Goal: Leave review/rating: Share an evaluation or opinion about a product, service, or content

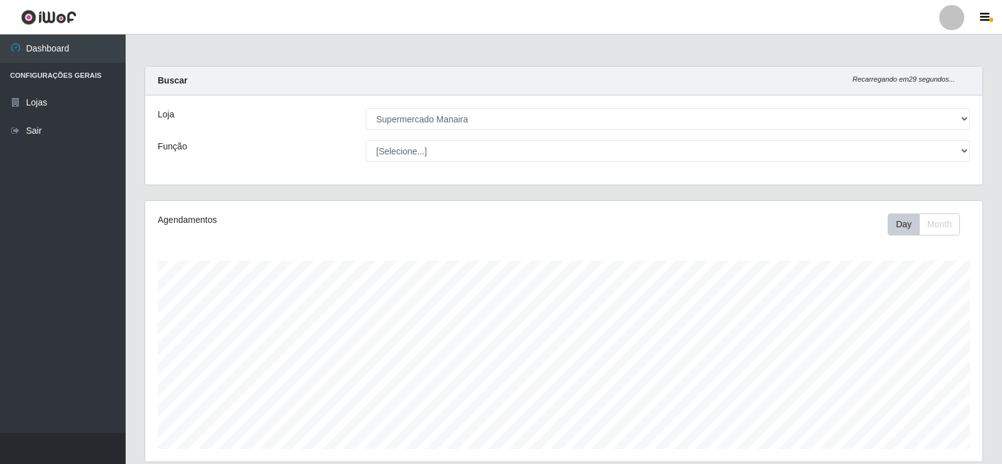
select select "443"
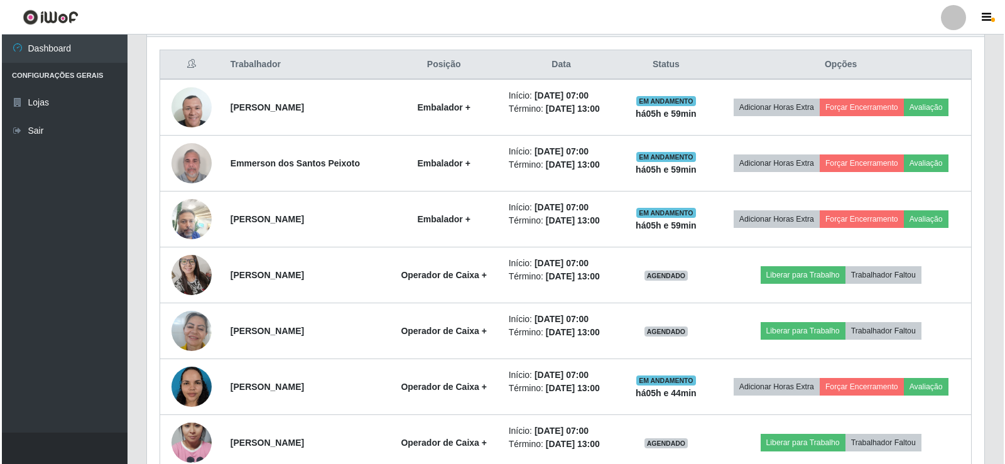
scroll to position [477, 0]
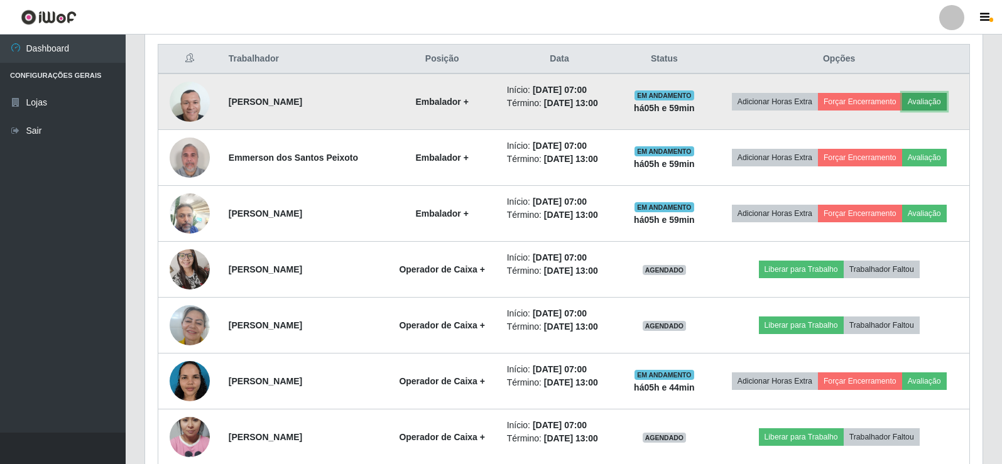
click at [930, 104] on button "Avaliação" at bounding box center [924, 102] width 45 height 18
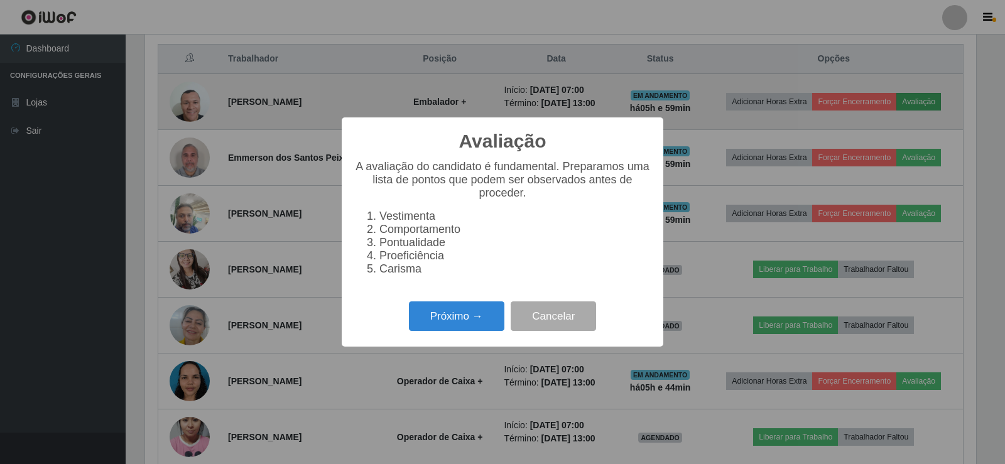
scroll to position [261, 831]
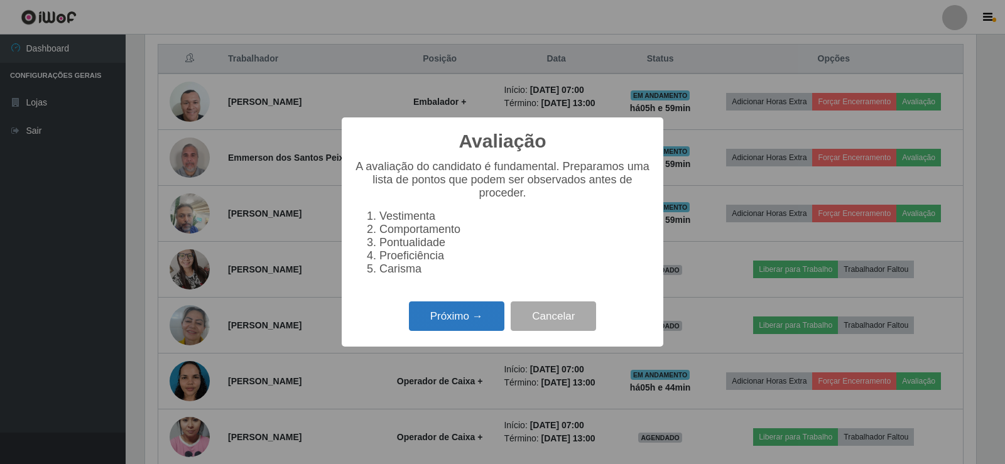
click at [475, 328] on button "Próximo →" at bounding box center [456, 316] width 95 height 30
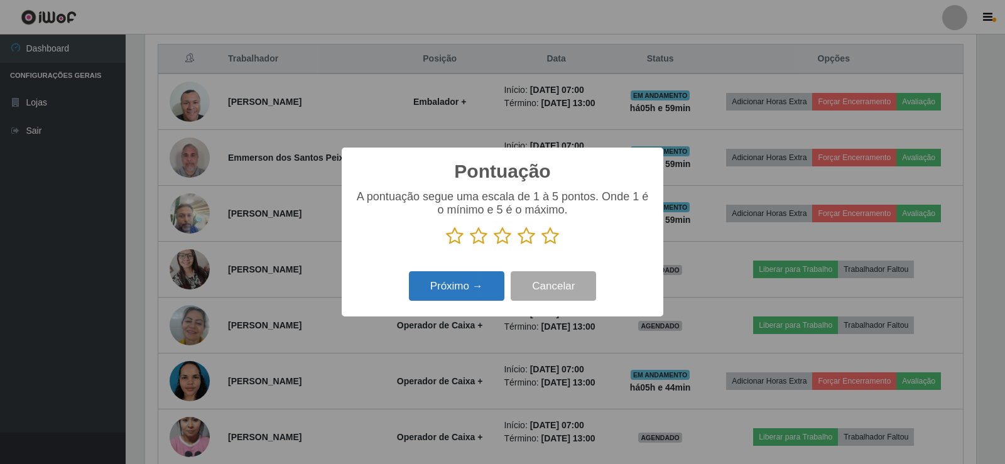
scroll to position [627860, 627290]
click at [553, 235] on icon at bounding box center [550, 236] width 18 height 19
click at [541, 246] on input "radio" at bounding box center [541, 246] width 0 height 0
click at [486, 286] on button "Próximo →" at bounding box center [456, 286] width 95 height 30
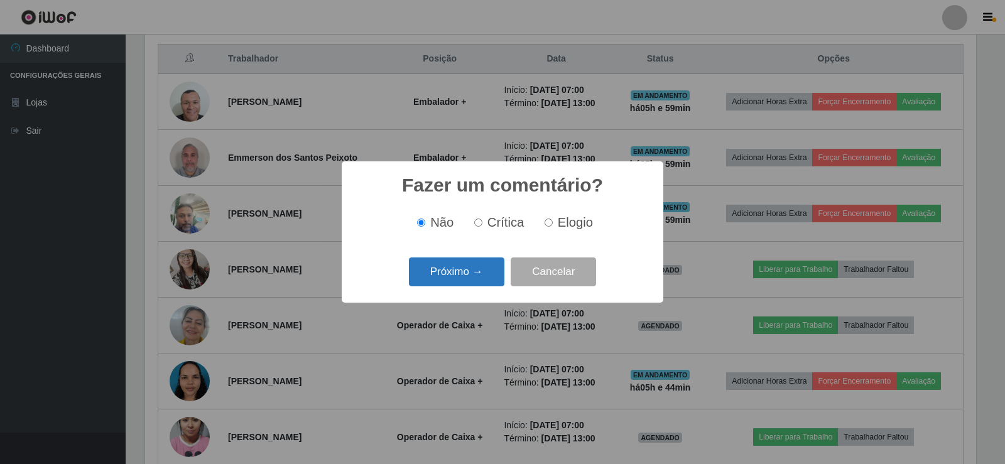
click at [467, 269] on button "Próximo →" at bounding box center [456, 273] width 95 height 30
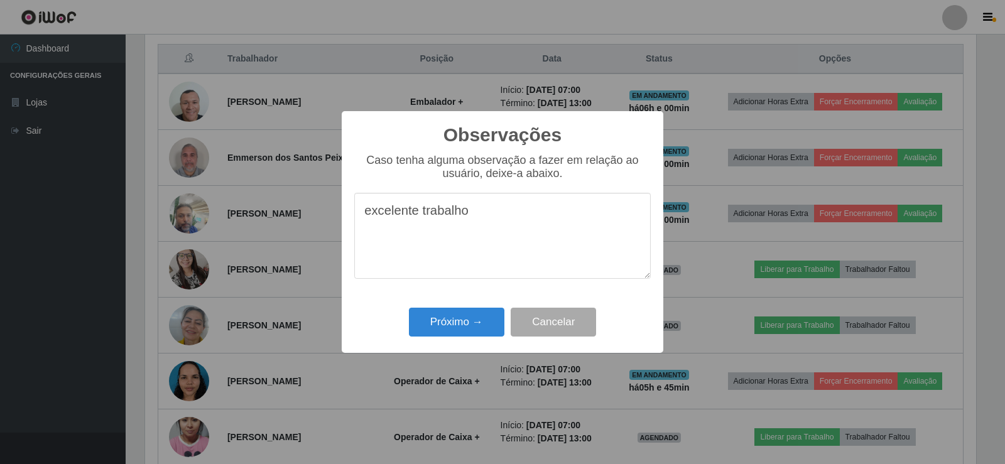
drag, startPoint x: 361, startPoint y: 220, endPoint x: 528, endPoint y: 218, distance: 167.1
click at [528, 218] on textarea "excelente trabalho" at bounding box center [502, 236] width 296 height 86
type textarea "excelente trabalho"
click at [475, 332] on button "Próximo →" at bounding box center [456, 323] width 95 height 30
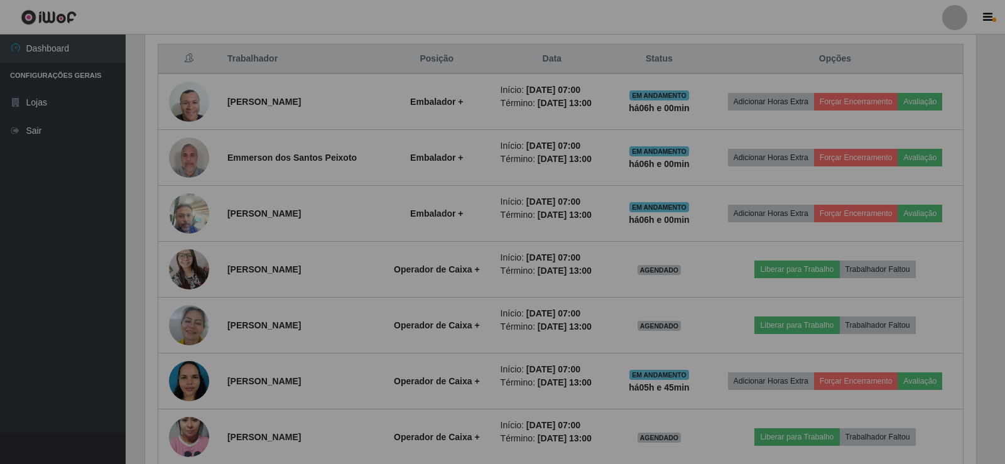
scroll to position [261, 837]
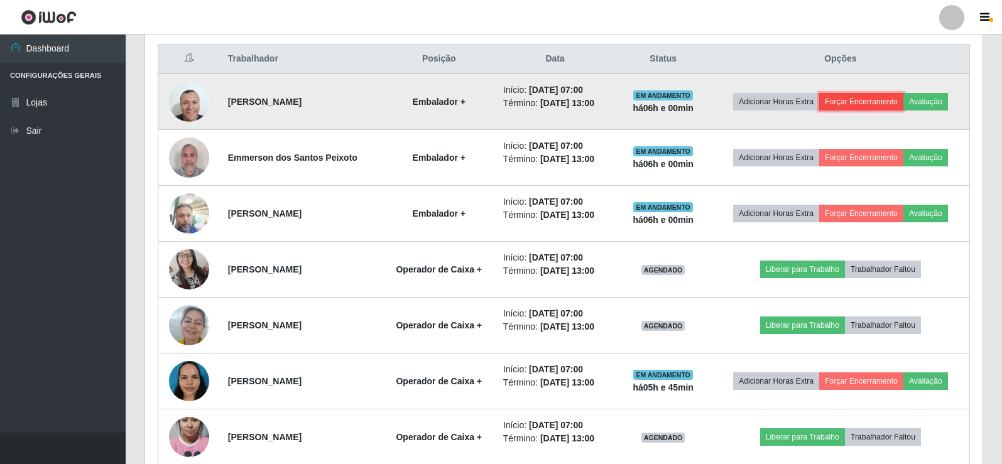
click at [874, 100] on button "Forçar Encerramento" at bounding box center [861, 102] width 84 height 18
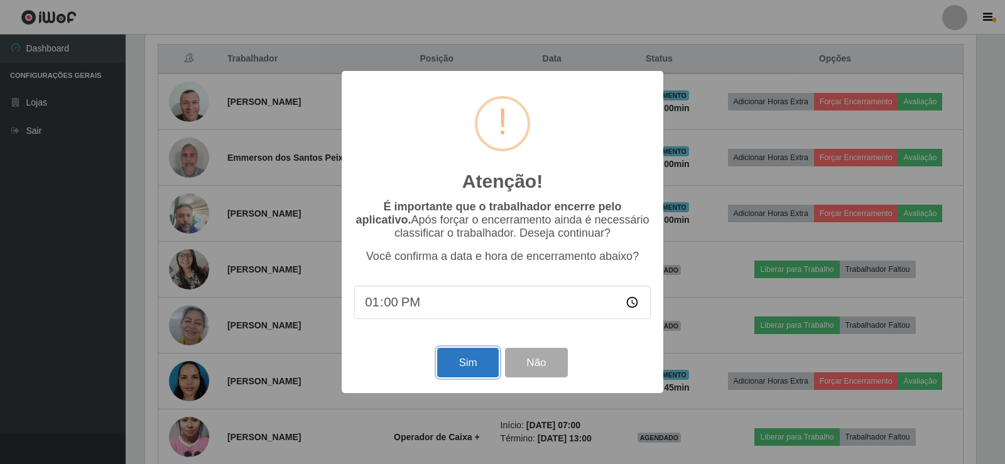
click at [471, 359] on button "Sim" at bounding box center [467, 363] width 61 height 30
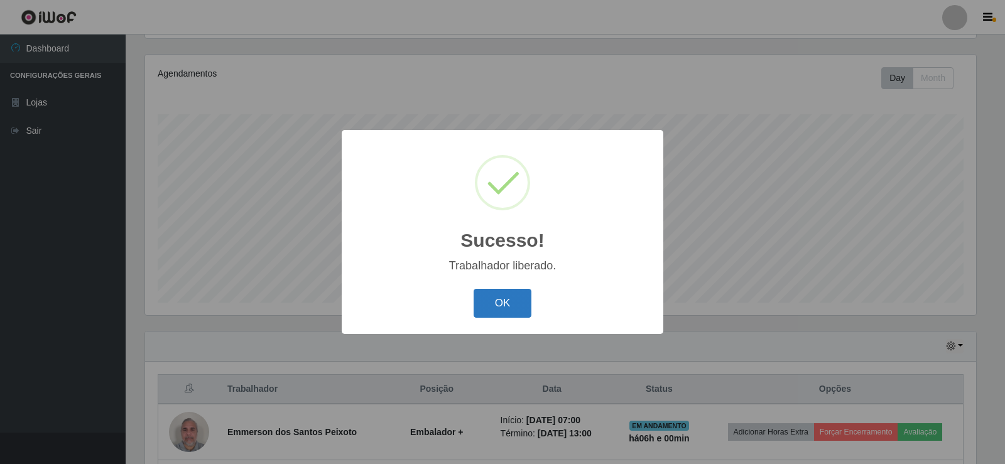
click at [515, 300] on button "OK" at bounding box center [503, 304] width 58 height 30
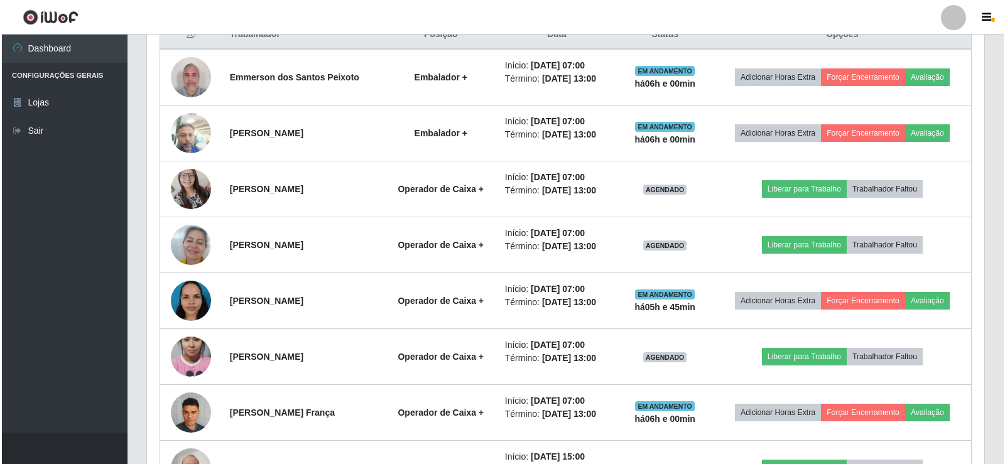
scroll to position [509, 0]
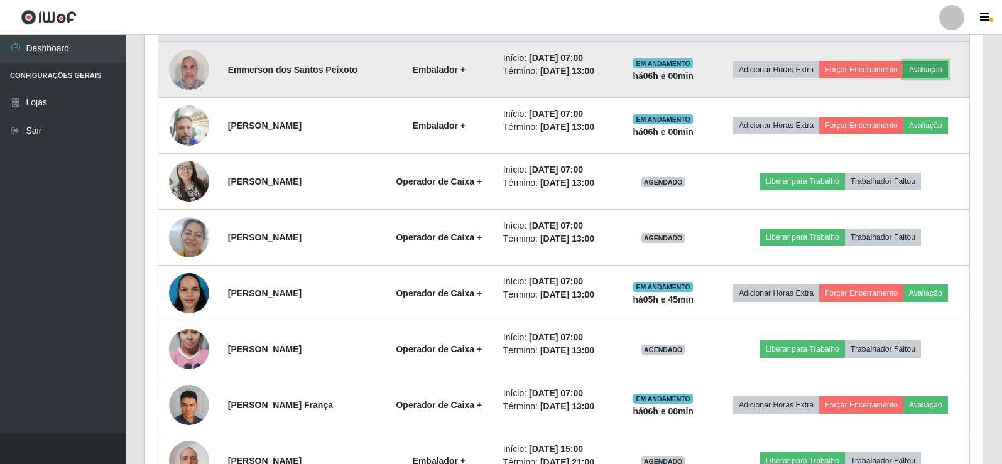
click at [922, 69] on button "Avaliação" at bounding box center [925, 70] width 45 height 18
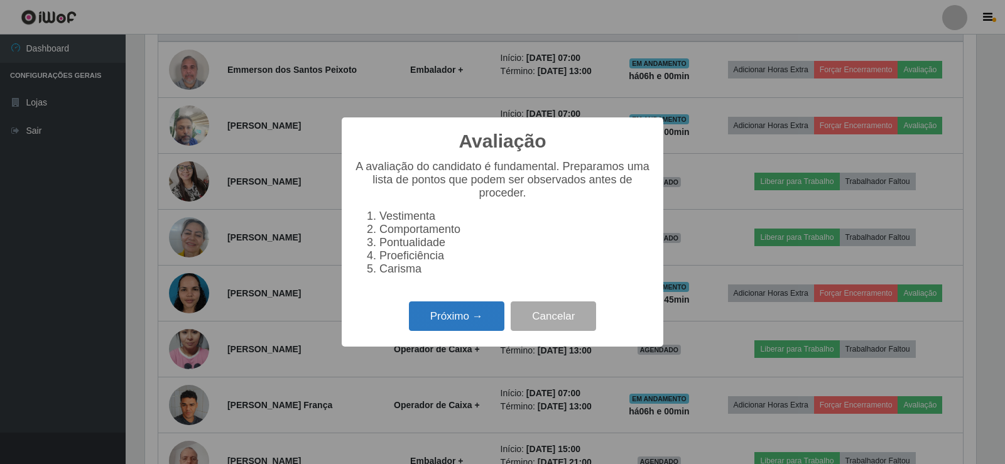
click at [456, 331] on button "Próximo →" at bounding box center [456, 316] width 95 height 30
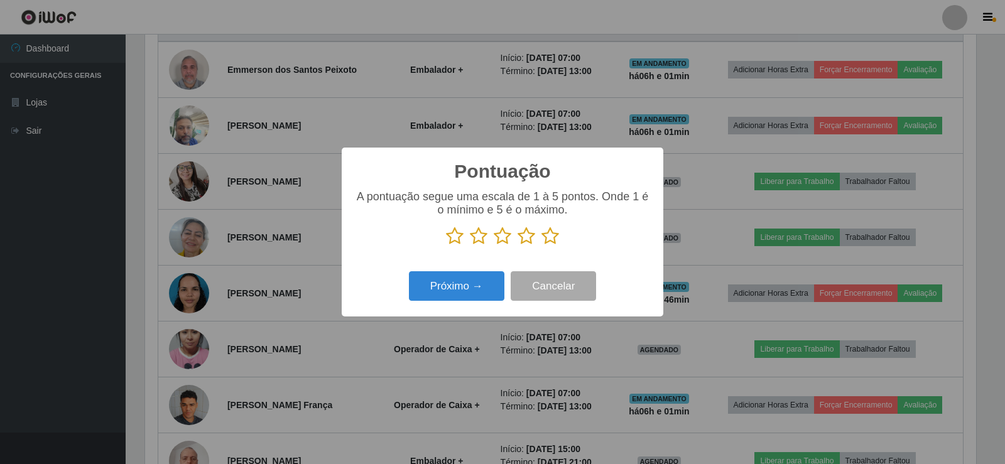
click at [557, 237] on icon at bounding box center [550, 236] width 18 height 19
click at [541, 246] on input "radio" at bounding box center [541, 246] width 0 height 0
click at [482, 290] on button "Próximo →" at bounding box center [456, 286] width 95 height 30
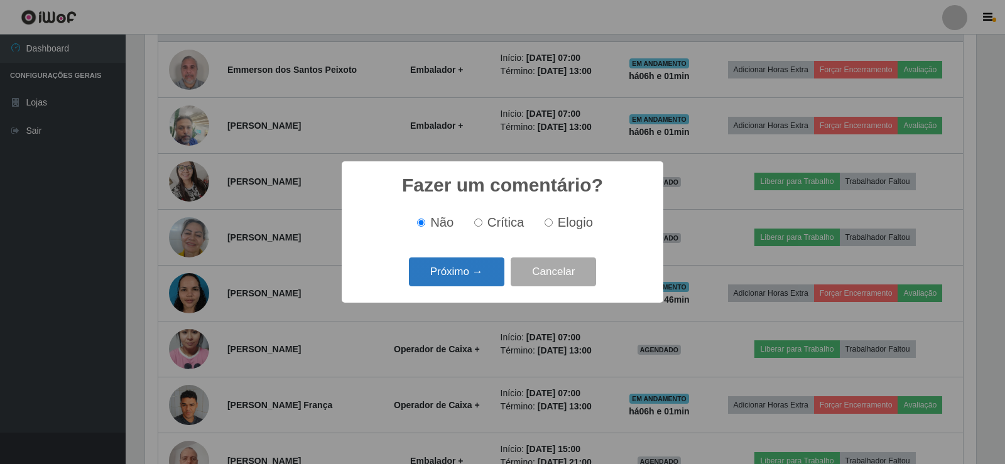
click at [477, 271] on button "Próximo →" at bounding box center [456, 273] width 95 height 30
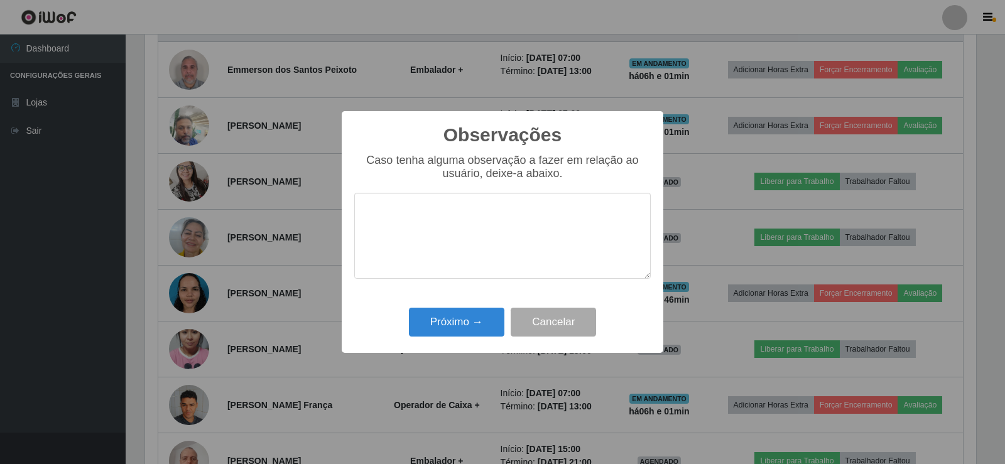
click at [457, 224] on textarea at bounding box center [502, 236] width 296 height 86
type textarea "excelente trabalho"
click at [486, 321] on button "Próximo →" at bounding box center [456, 323] width 95 height 30
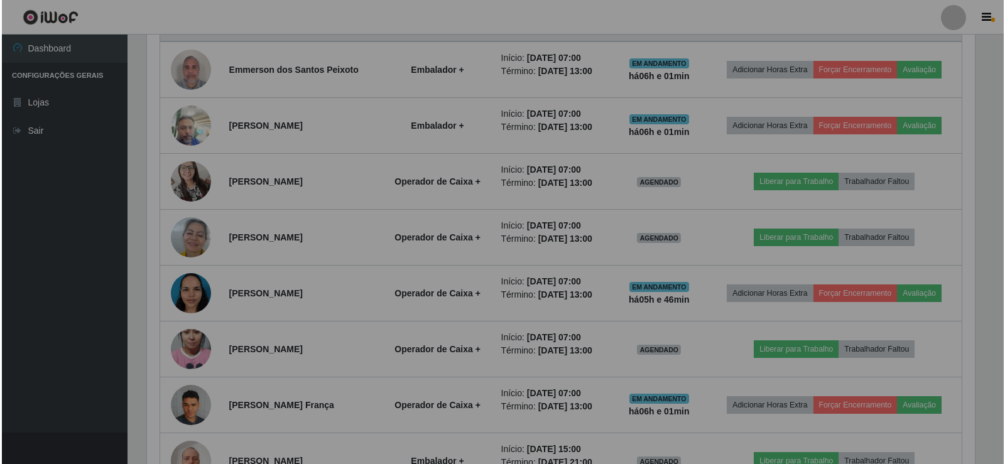
scroll to position [261, 837]
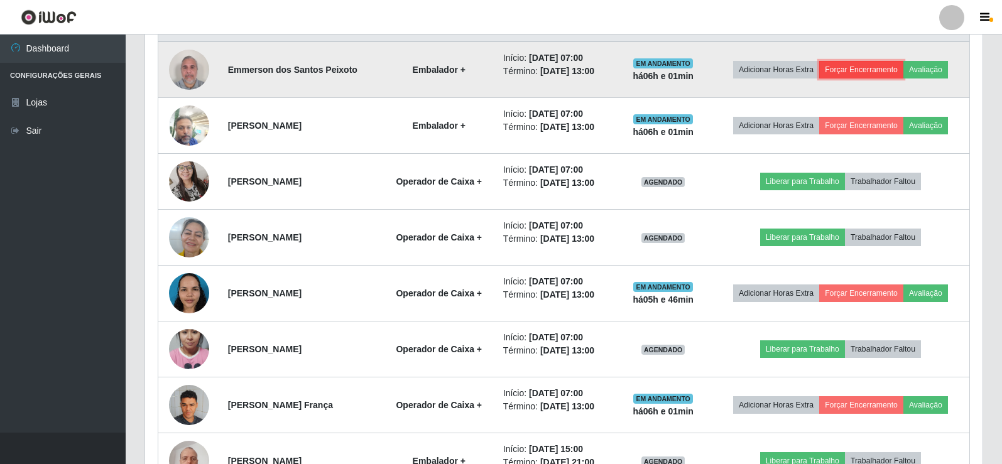
click at [854, 70] on button "Forçar Encerramento" at bounding box center [861, 70] width 84 height 18
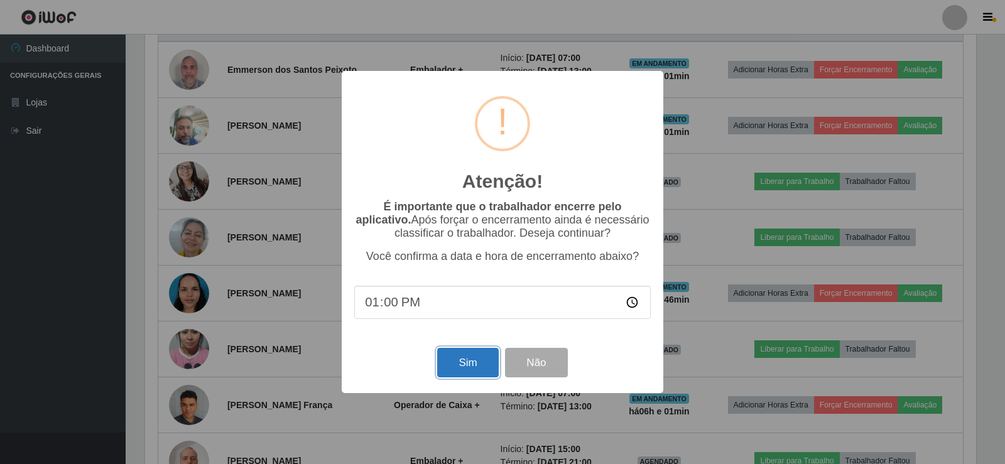
click at [449, 365] on button "Sim" at bounding box center [467, 363] width 61 height 30
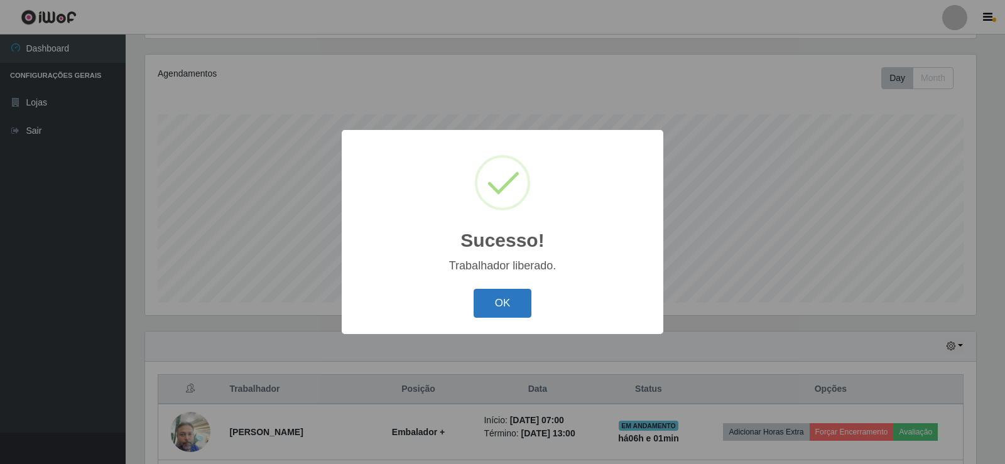
click at [500, 308] on button "OK" at bounding box center [503, 304] width 58 height 30
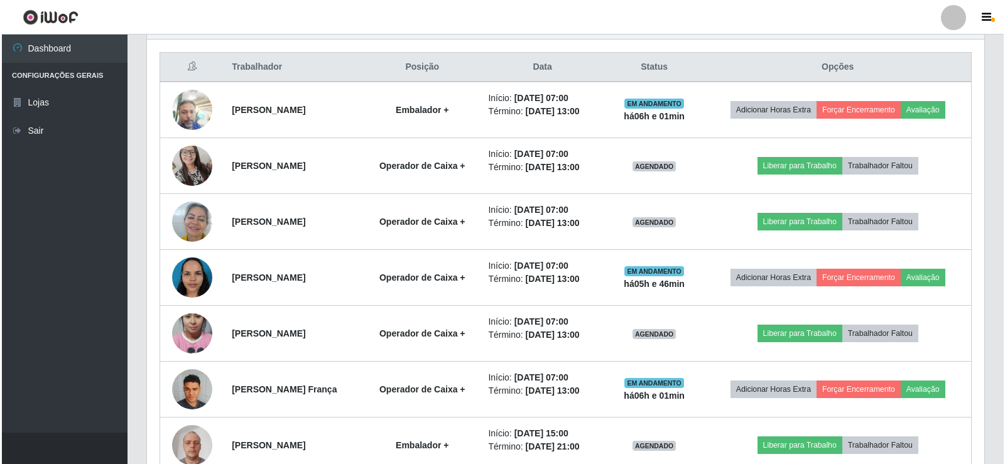
scroll to position [471, 0]
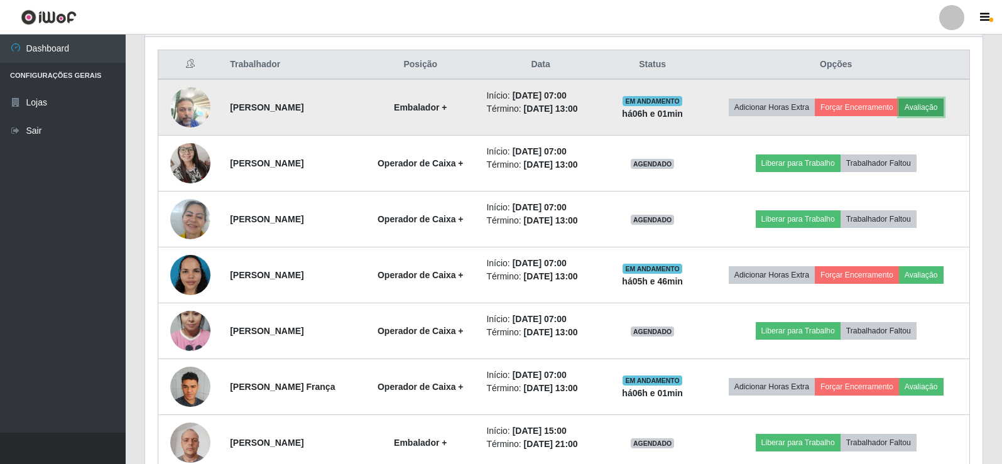
click at [933, 107] on button "Avaliação" at bounding box center [921, 108] width 45 height 18
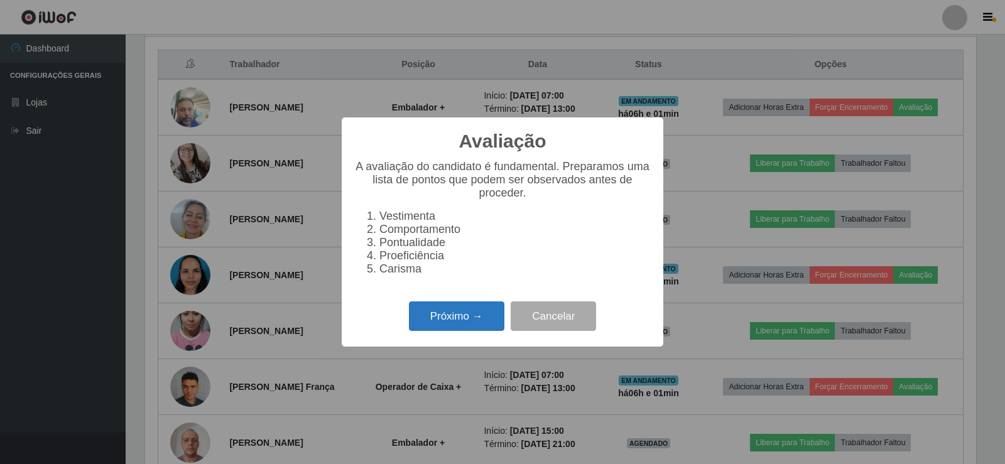
click at [463, 318] on button "Próximo →" at bounding box center [456, 316] width 95 height 30
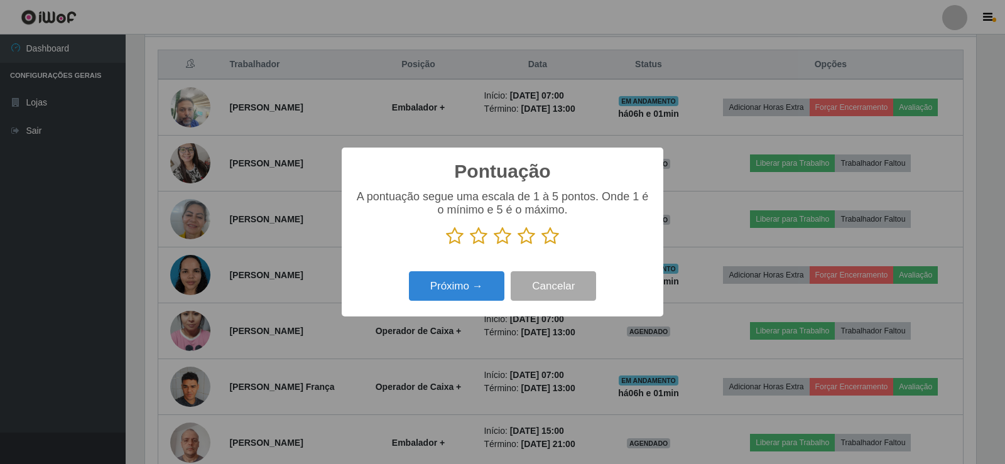
click at [553, 235] on icon at bounding box center [550, 236] width 18 height 19
click at [541, 246] on input "radio" at bounding box center [541, 246] width 0 height 0
click at [454, 285] on button "Próximo →" at bounding box center [456, 286] width 95 height 30
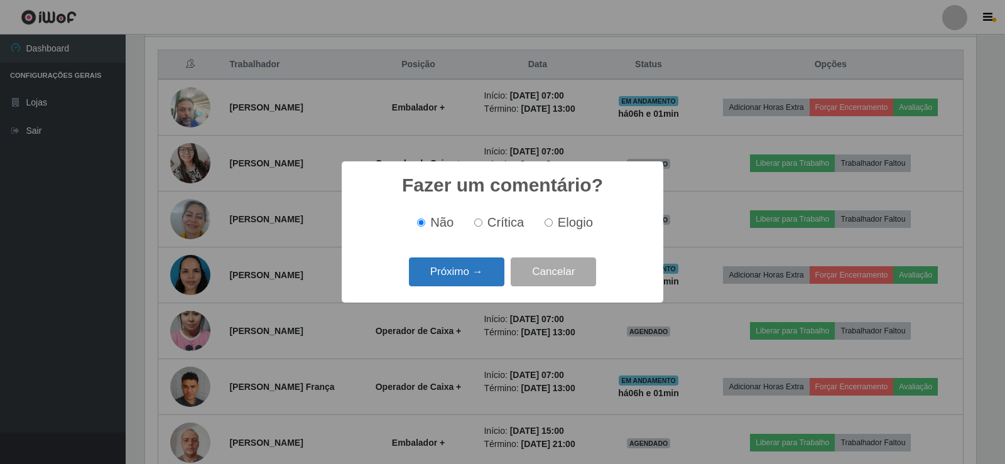
click at [491, 276] on button "Próximo →" at bounding box center [456, 273] width 95 height 30
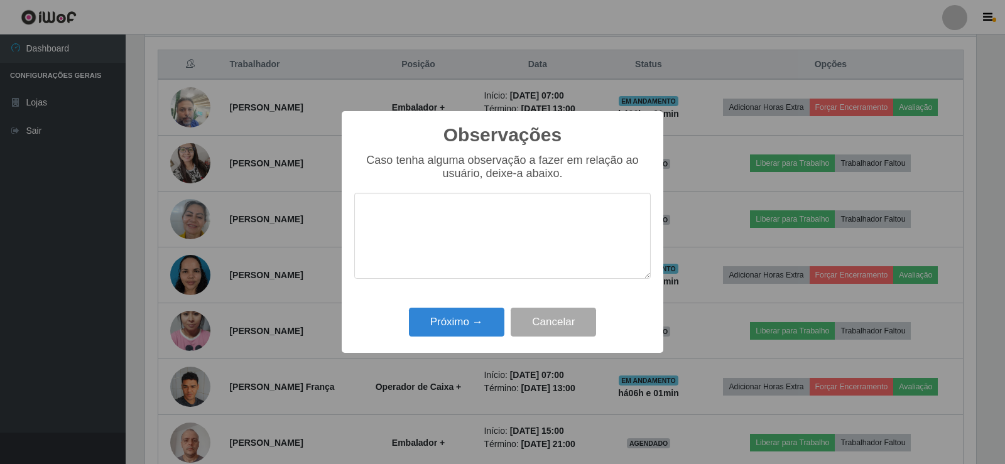
click at [466, 214] on textarea at bounding box center [502, 236] width 296 height 86
type textarea "excelente trabalho"
click at [445, 325] on button "Próximo →" at bounding box center [456, 323] width 95 height 30
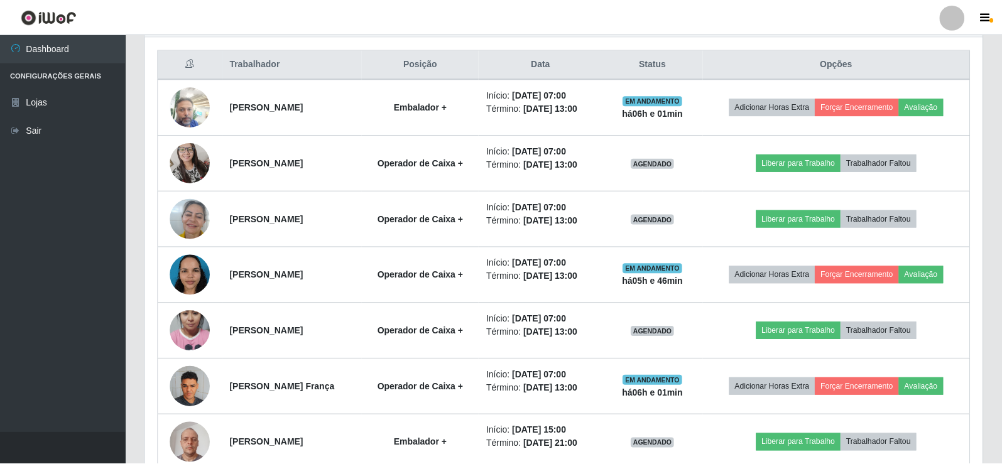
scroll to position [261, 837]
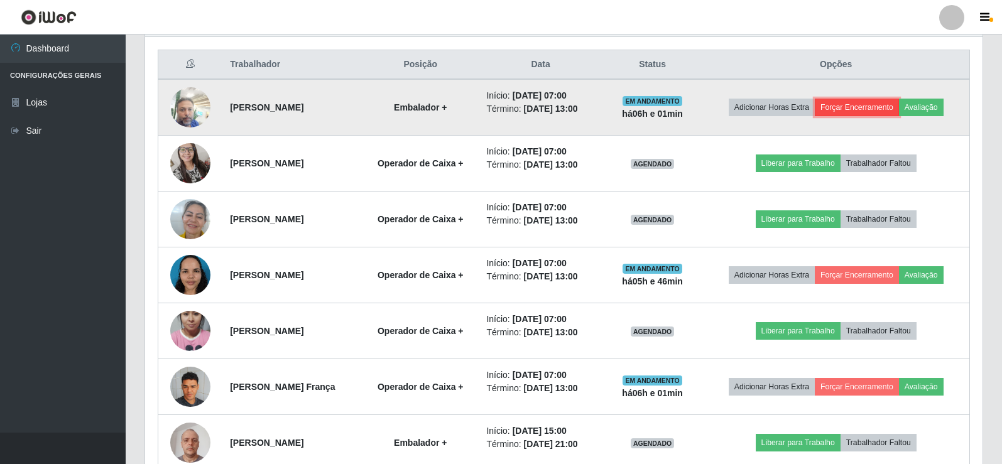
click at [853, 108] on button "Forçar Encerramento" at bounding box center [857, 108] width 84 height 18
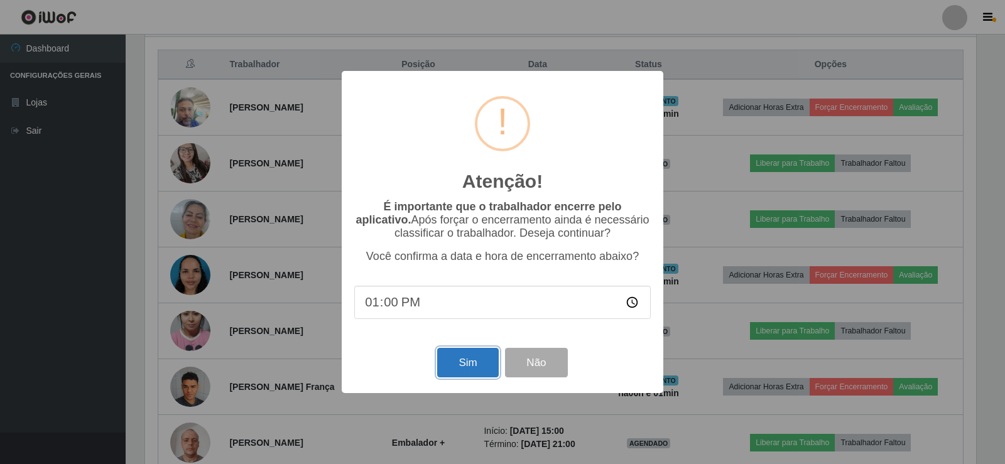
click at [457, 367] on button "Sim" at bounding box center [467, 363] width 61 height 30
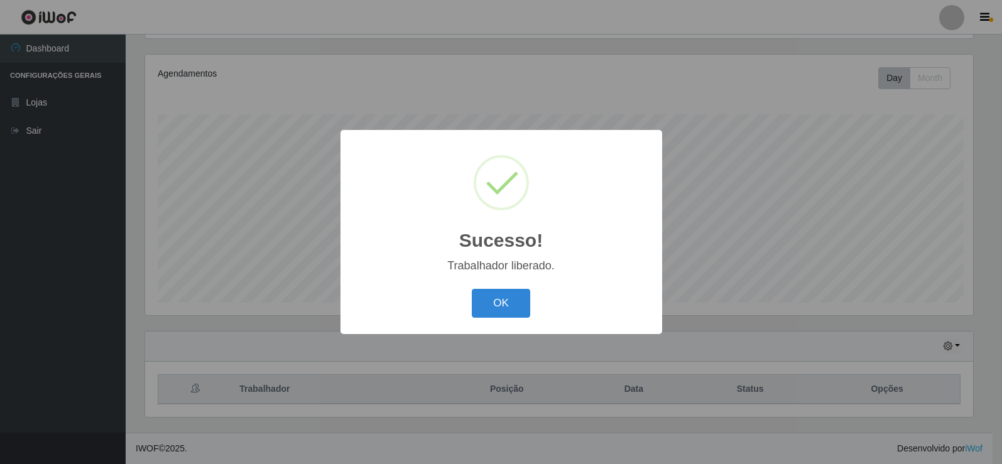
scroll to position [0, 0]
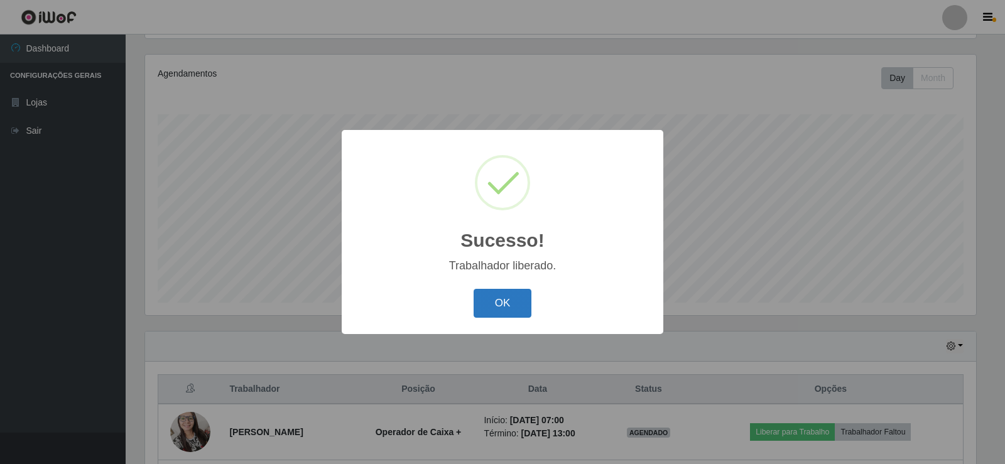
click at [507, 311] on button "OK" at bounding box center [503, 304] width 58 height 30
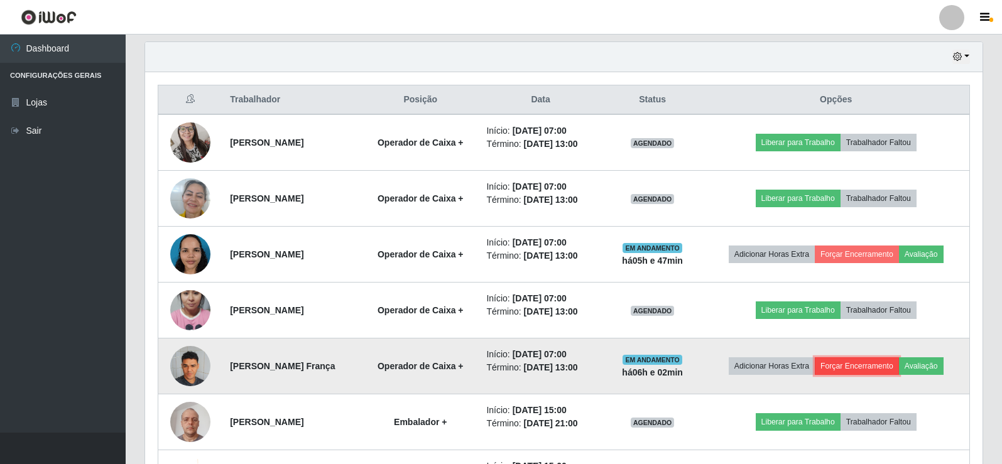
click at [862, 364] on button "Forçar Encerramento" at bounding box center [857, 366] width 84 height 18
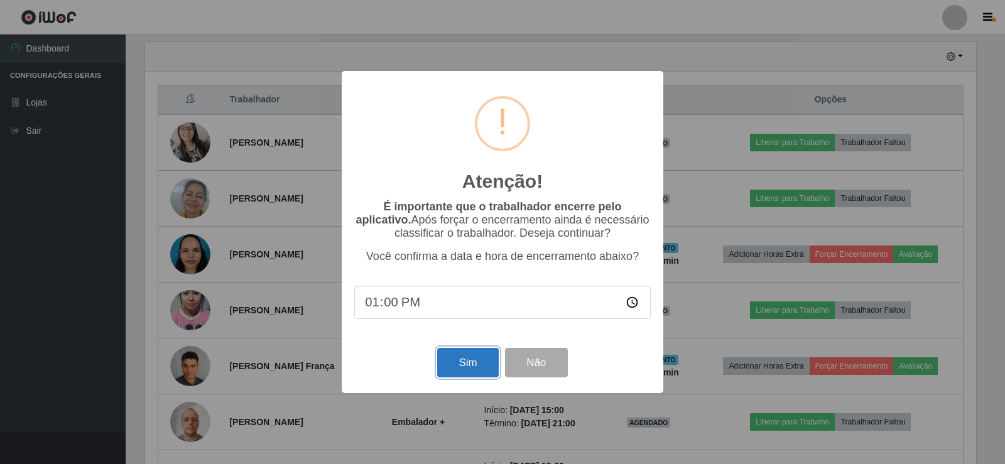
click at [486, 369] on button "Sim" at bounding box center [467, 363] width 61 height 30
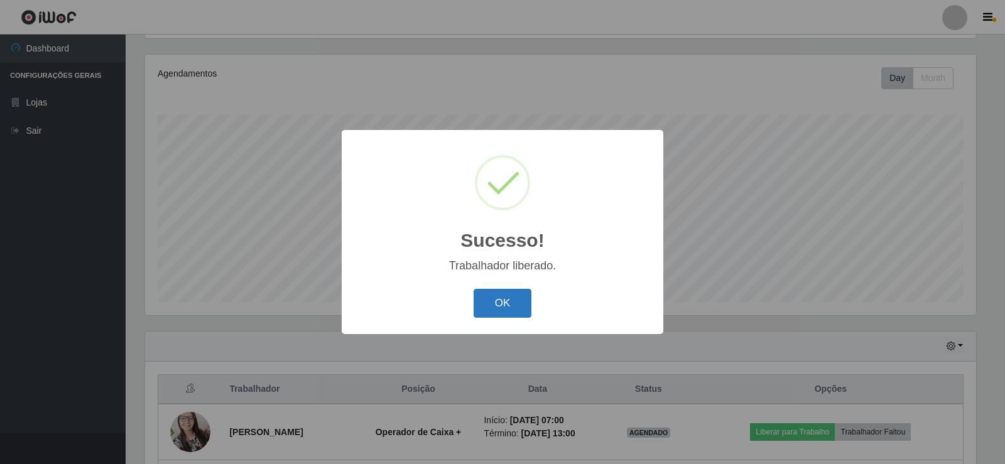
click at [486, 306] on button "OK" at bounding box center [503, 304] width 58 height 30
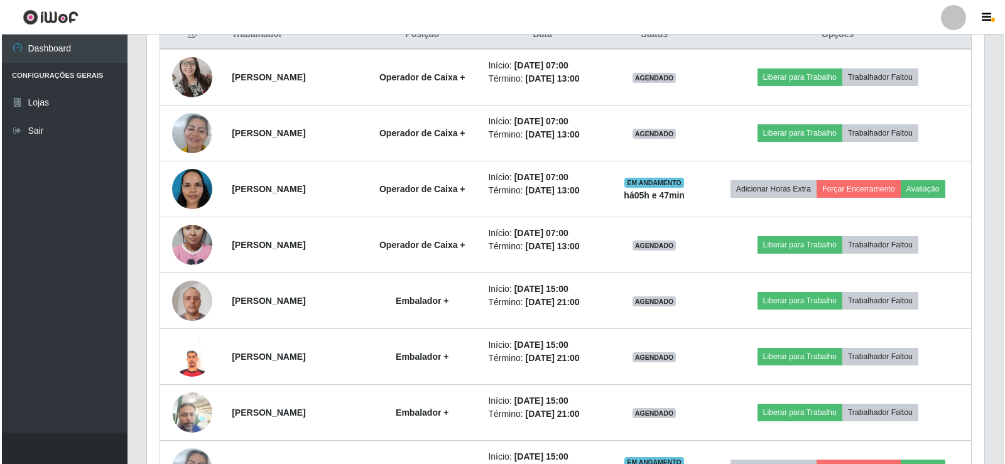
scroll to position [508, 0]
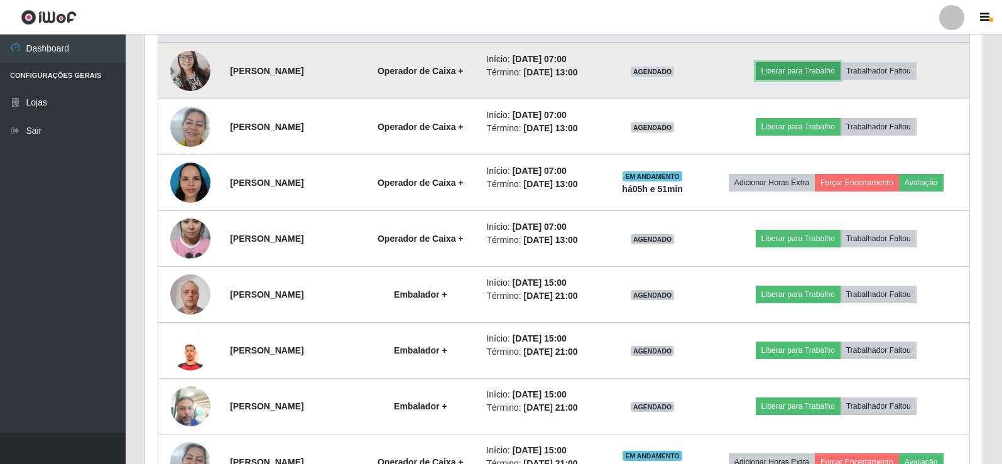
click at [828, 67] on button "Liberar para Trabalho" at bounding box center [798, 71] width 85 height 18
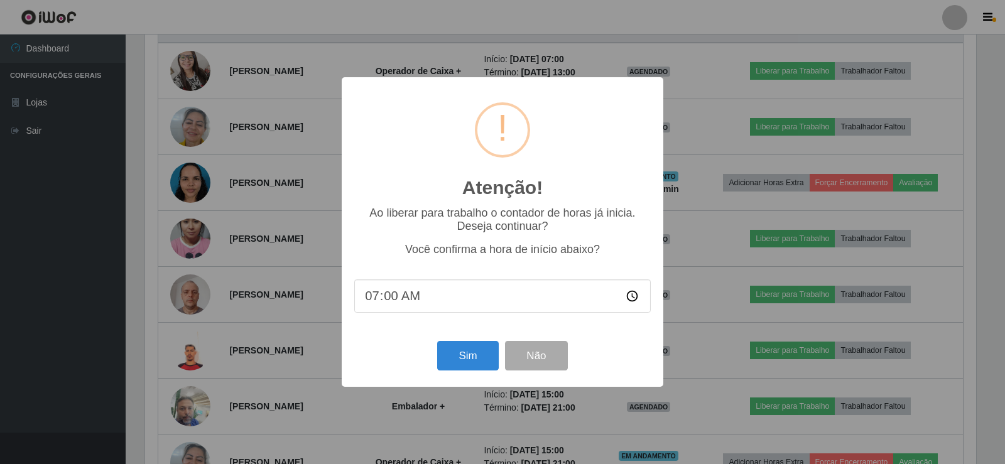
click at [393, 301] on input "07:00" at bounding box center [502, 296] width 296 height 33
click at [464, 354] on button "Sim" at bounding box center [467, 356] width 61 height 30
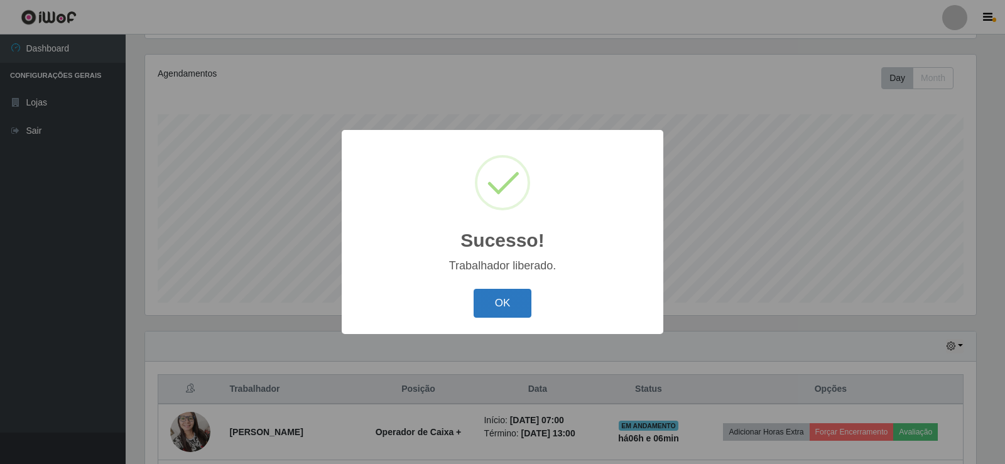
click at [505, 296] on button "OK" at bounding box center [503, 304] width 58 height 30
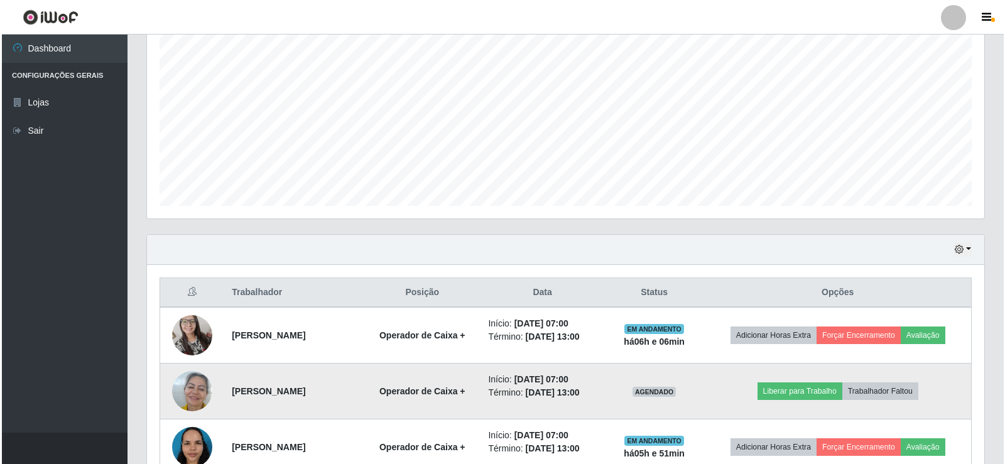
scroll to position [272, 0]
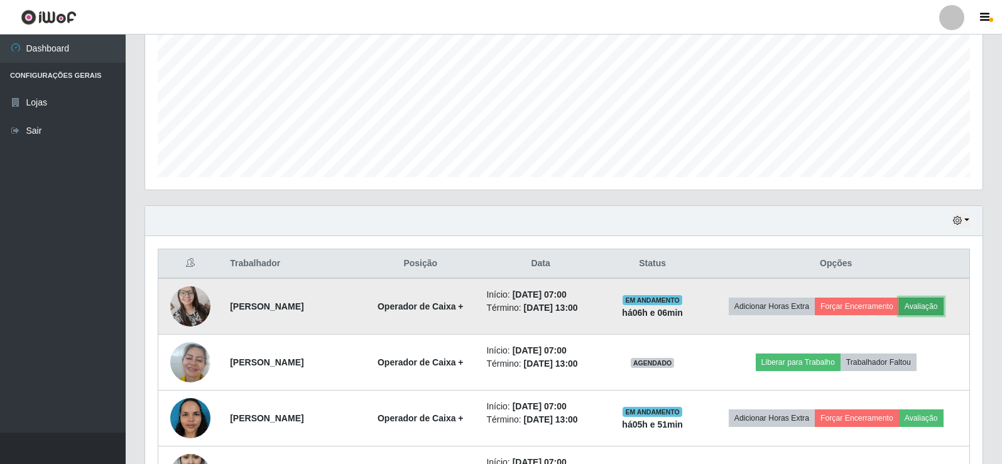
click at [932, 301] on button "Avaliação" at bounding box center [921, 307] width 45 height 18
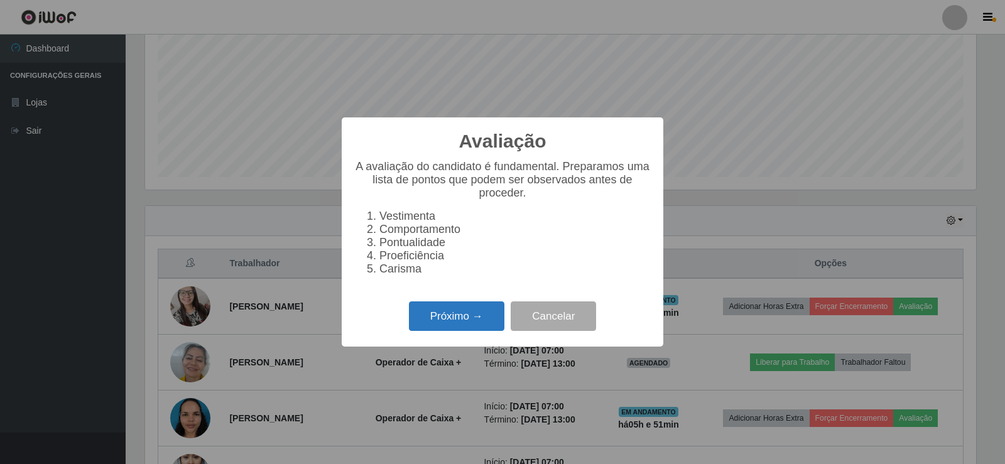
click at [462, 317] on button "Próximo →" at bounding box center [456, 316] width 95 height 30
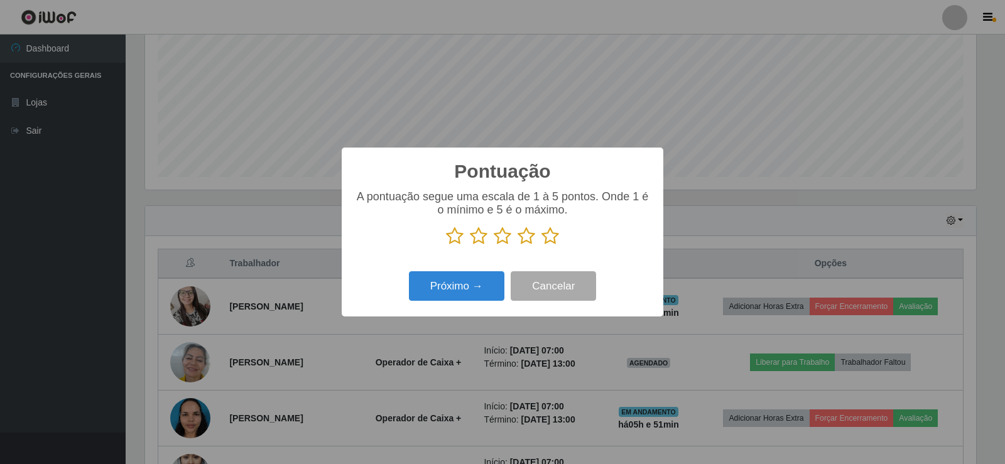
click at [546, 237] on icon at bounding box center [550, 236] width 18 height 19
click at [541, 246] on input "radio" at bounding box center [541, 246] width 0 height 0
click at [465, 286] on button "Próximo →" at bounding box center [456, 286] width 95 height 30
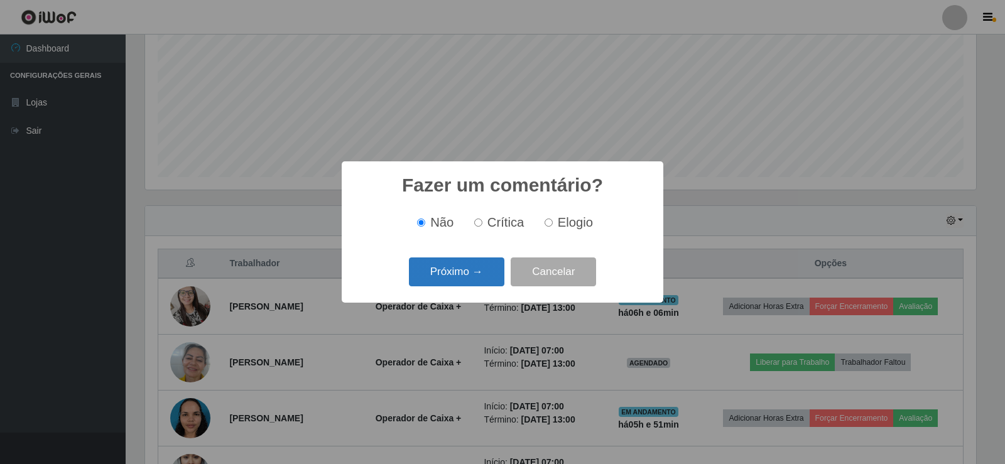
click at [477, 264] on button "Próximo →" at bounding box center [456, 273] width 95 height 30
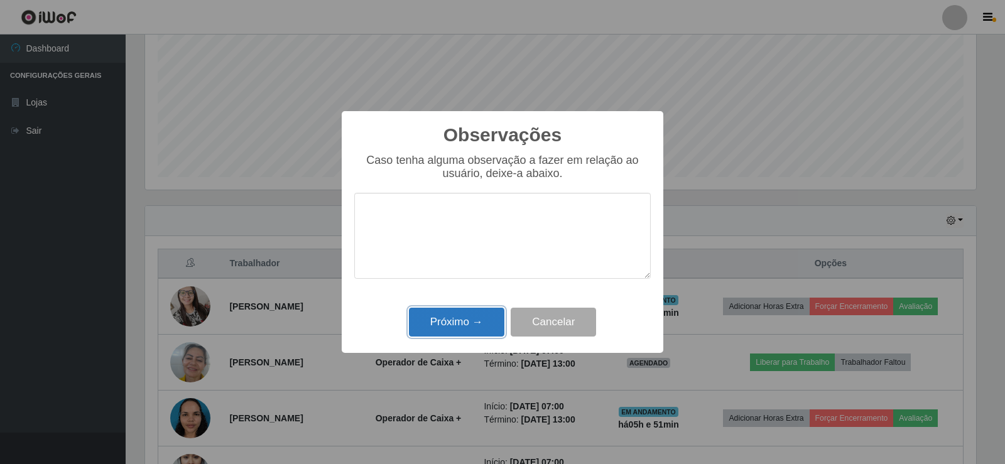
click at [484, 323] on button "Próximo →" at bounding box center [456, 323] width 95 height 30
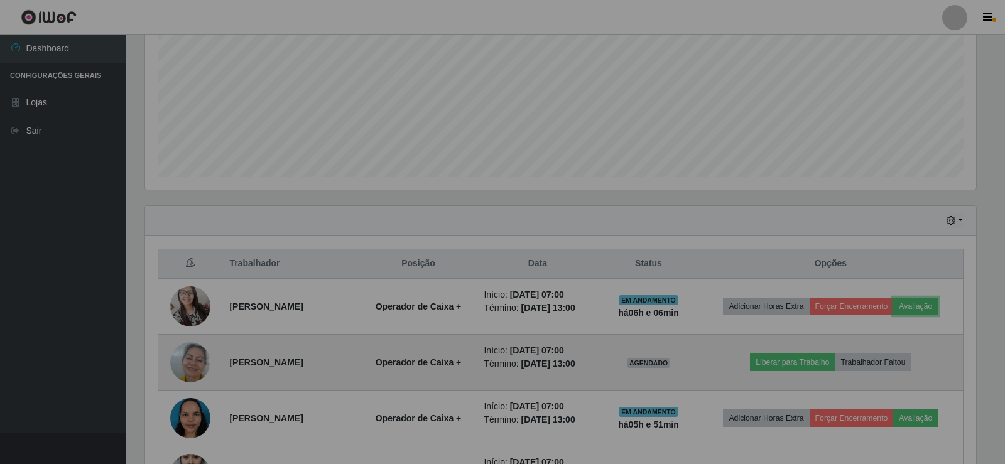
scroll to position [261, 837]
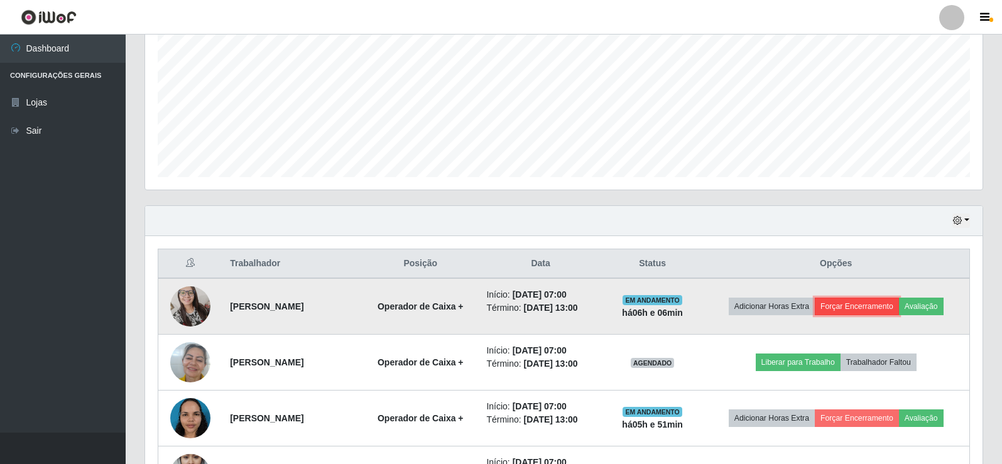
click at [852, 298] on button "Forçar Encerramento" at bounding box center [857, 307] width 84 height 18
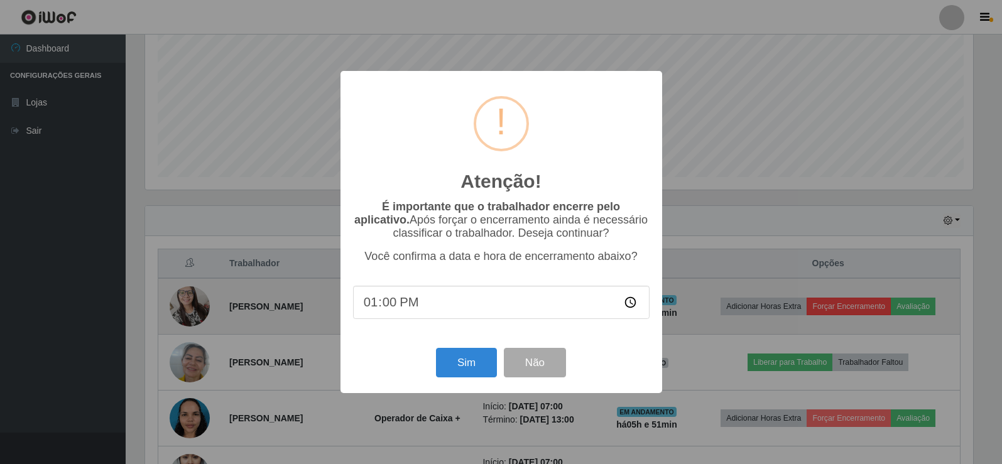
scroll to position [261, 831]
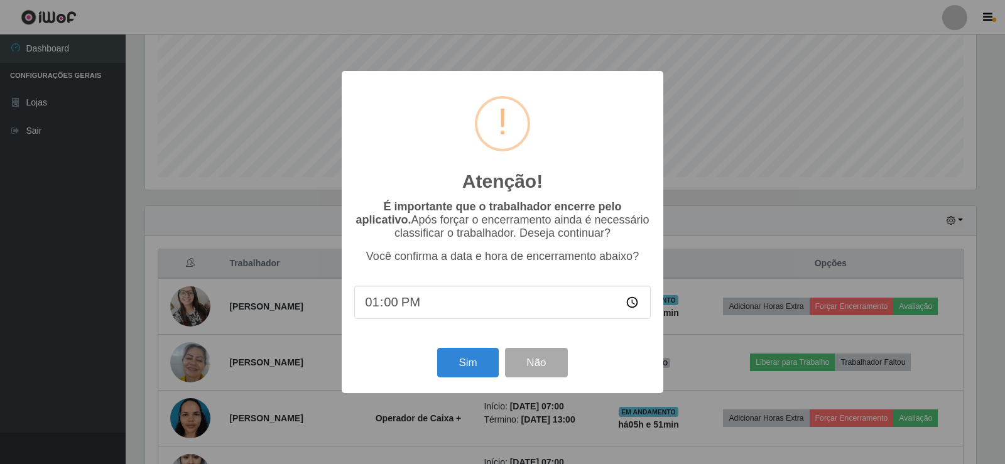
click at [394, 307] on input "13:00" at bounding box center [502, 302] width 296 height 33
click at [472, 364] on button "Sim" at bounding box center [467, 363] width 61 height 30
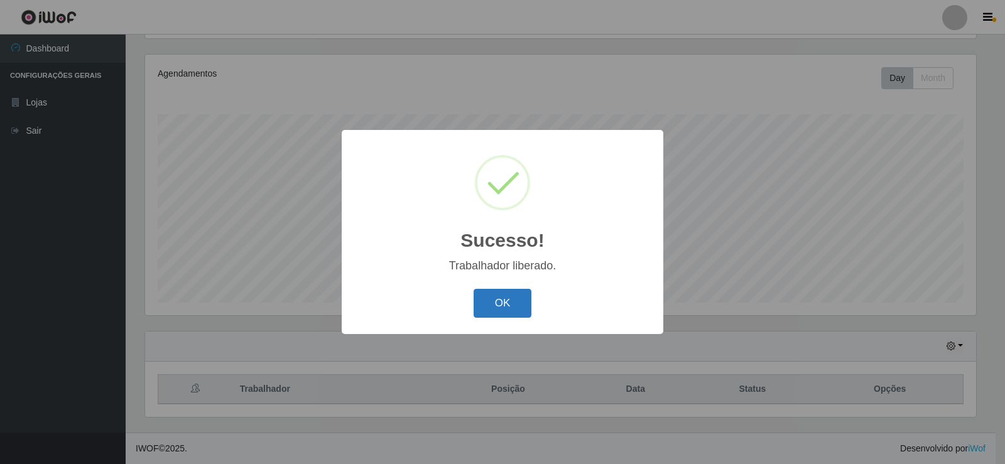
click at [501, 307] on button "OK" at bounding box center [503, 304] width 58 height 30
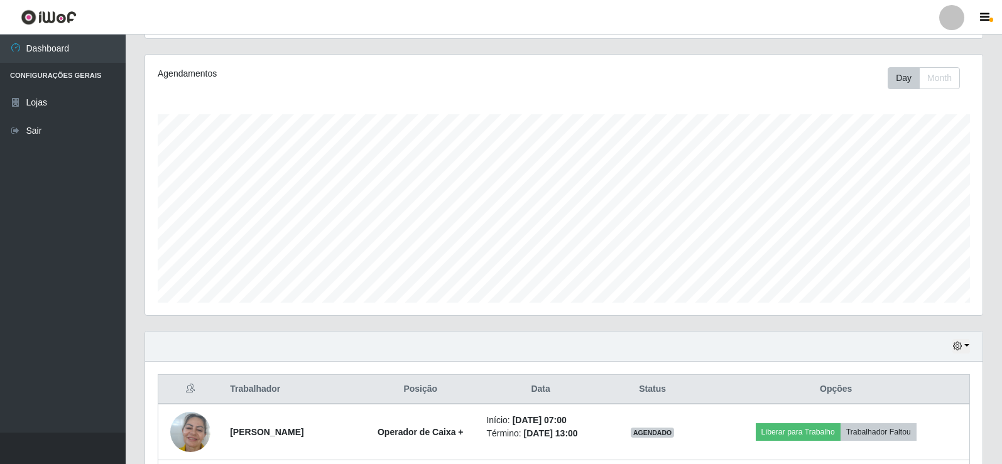
scroll to position [398, 0]
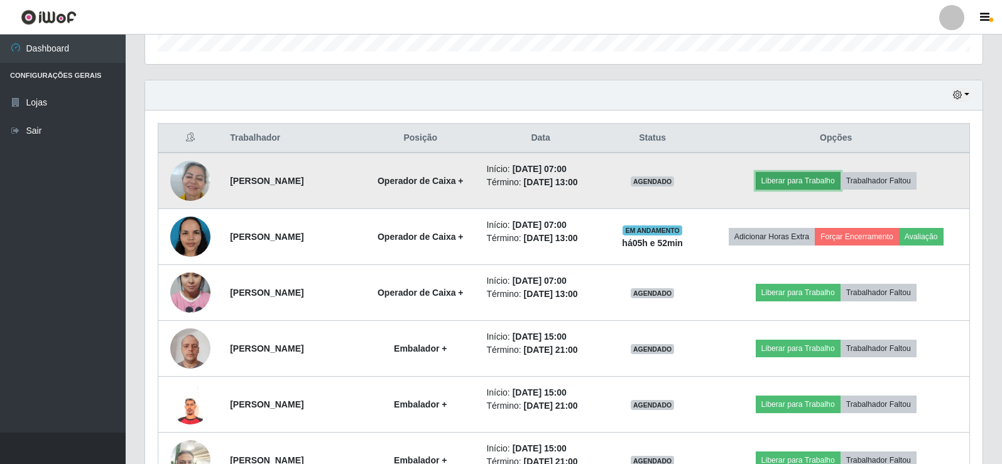
click at [809, 179] on button "Liberar para Trabalho" at bounding box center [798, 181] width 85 height 18
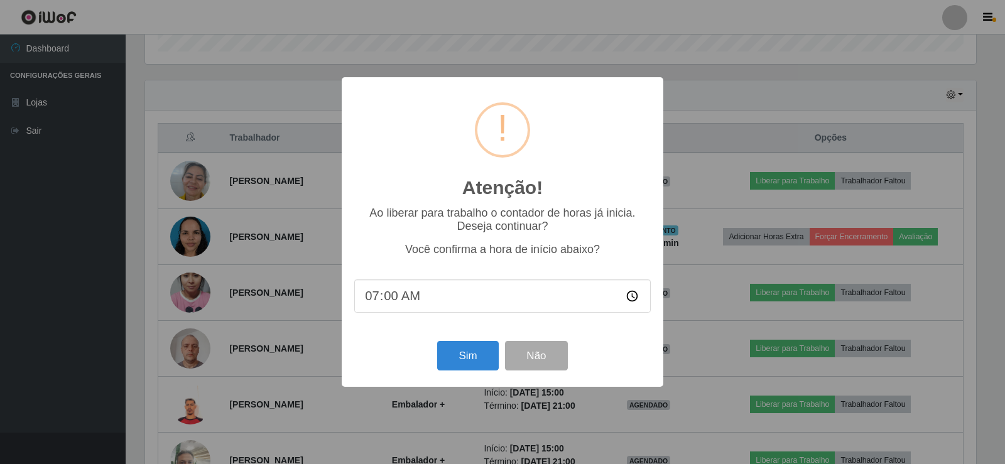
click at [396, 299] on input "07:00" at bounding box center [502, 296] width 296 height 33
click at [477, 364] on button "Sim" at bounding box center [467, 356] width 61 height 30
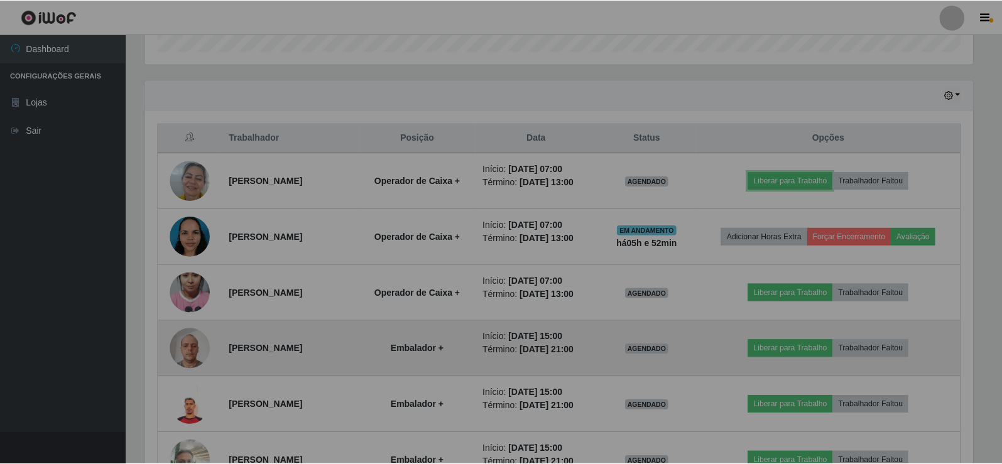
scroll to position [627860, 627284]
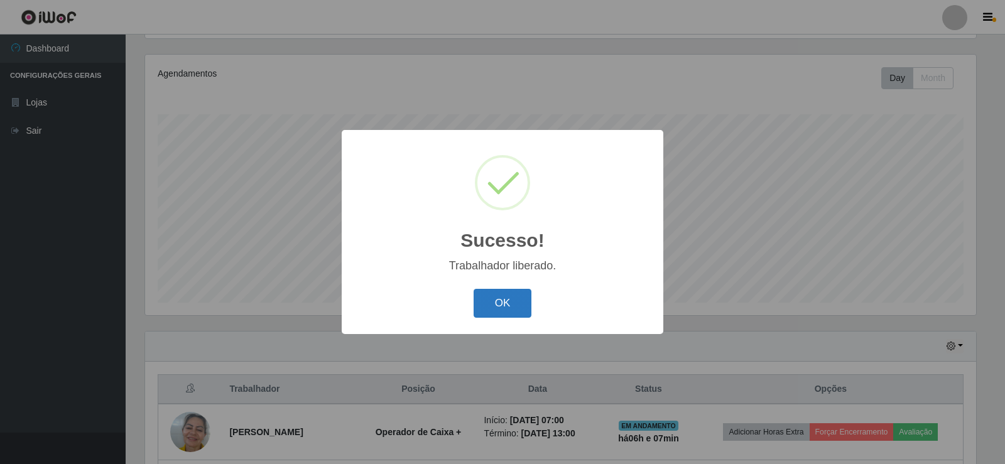
click at [493, 303] on button "OK" at bounding box center [503, 304] width 58 height 30
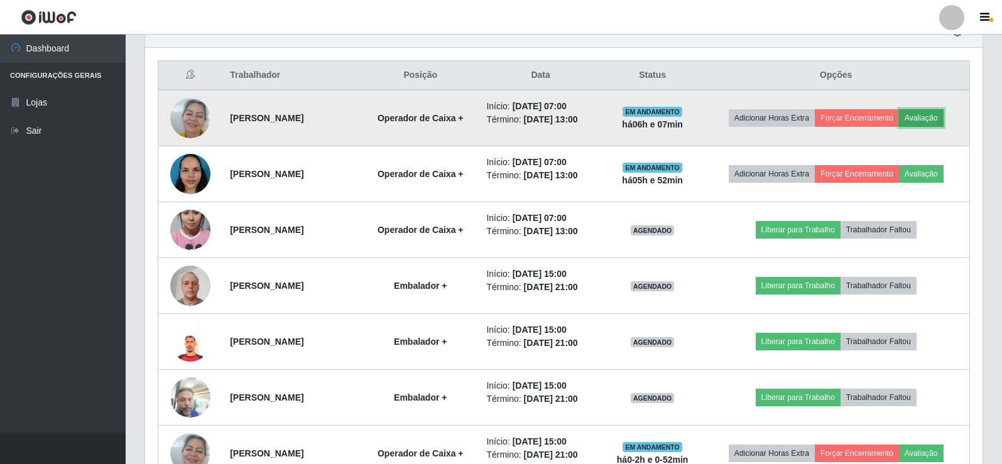
click at [934, 116] on button "Avaliação" at bounding box center [921, 118] width 45 height 18
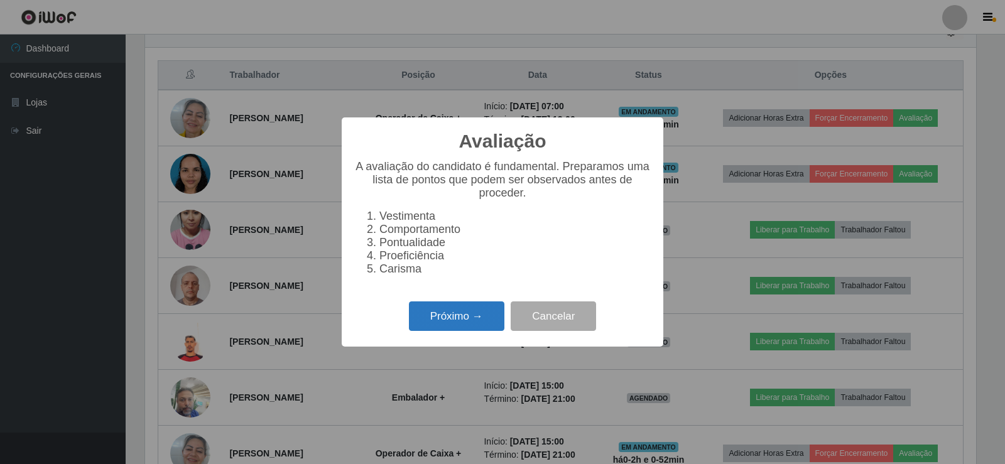
click at [450, 322] on button "Próximo →" at bounding box center [456, 316] width 95 height 30
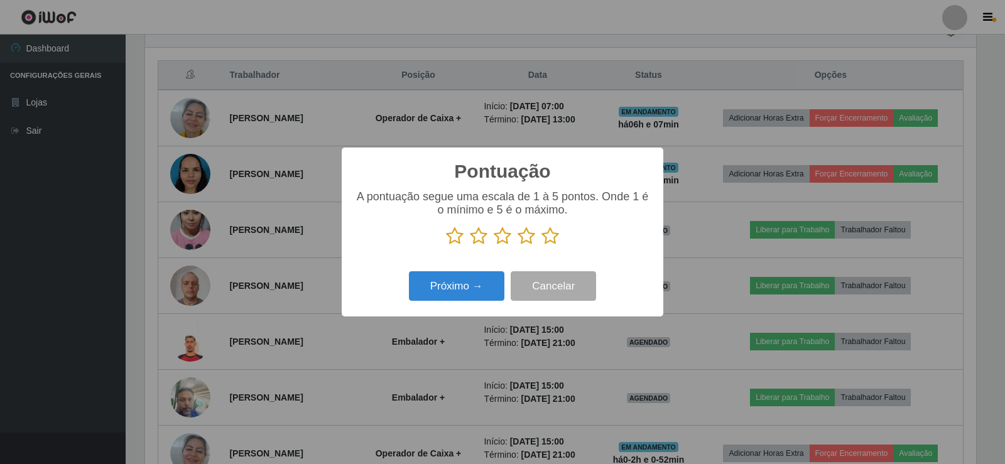
click at [547, 238] on icon at bounding box center [550, 236] width 18 height 19
click at [541, 246] on input "radio" at bounding box center [541, 246] width 0 height 0
click at [469, 290] on button "Próximo →" at bounding box center [456, 286] width 95 height 30
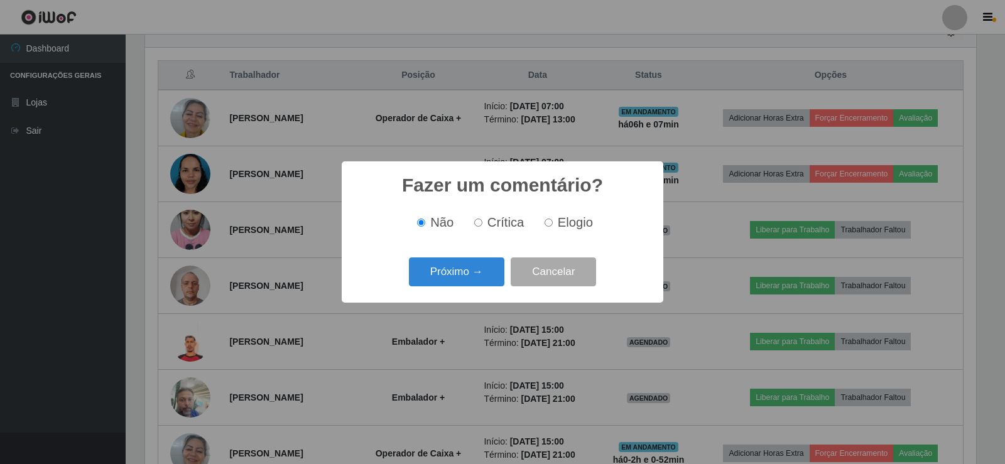
click at [469, 290] on div "Próximo → Cancelar" at bounding box center [502, 272] width 296 height 36
click at [469, 277] on button "Próximo →" at bounding box center [456, 273] width 95 height 30
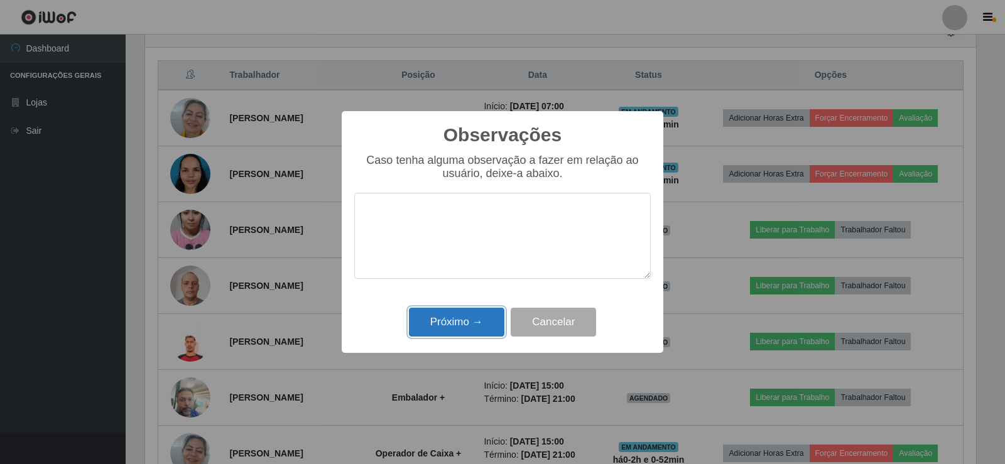
click at [454, 324] on button "Próximo →" at bounding box center [456, 323] width 95 height 30
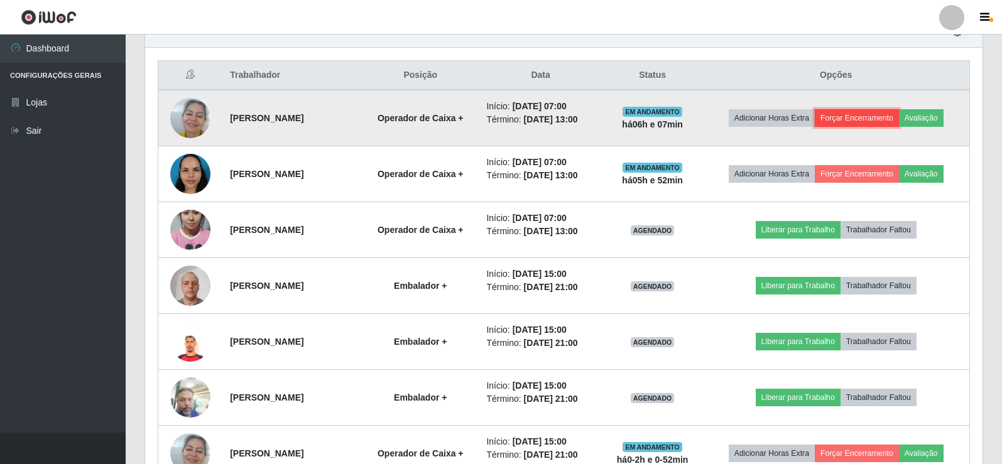
click at [861, 117] on button "Forçar Encerramento" at bounding box center [857, 118] width 84 height 18
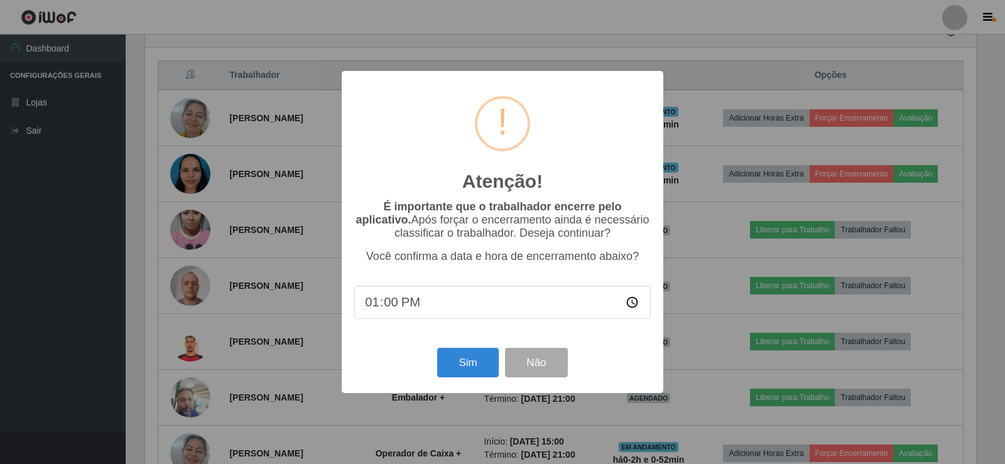
click at [392, 303] on input "13:00" at bounding box center [502, 302] width 296 height 33
click at [474, 365] on button "Sim" at bounding box center [467, 363] width 61 height 30
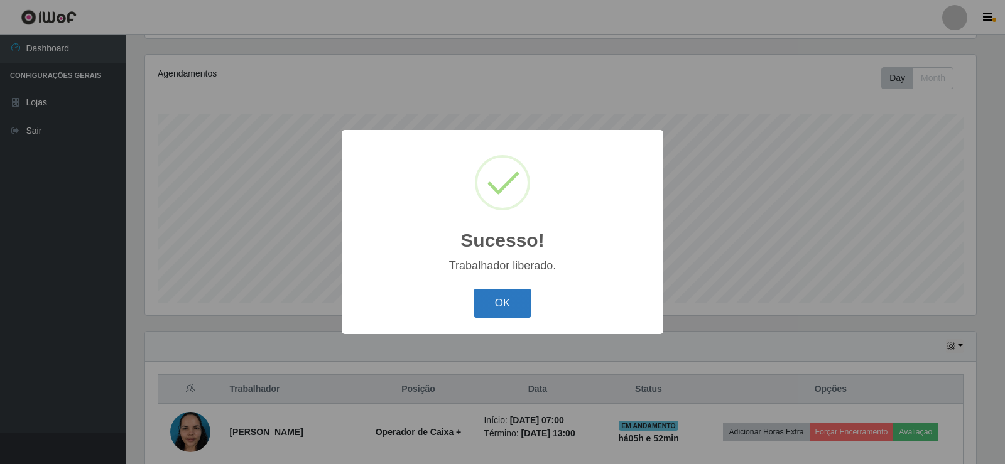
click at [493, 293] on button "OK" at bounding box center [503, 304] width 58 height 30
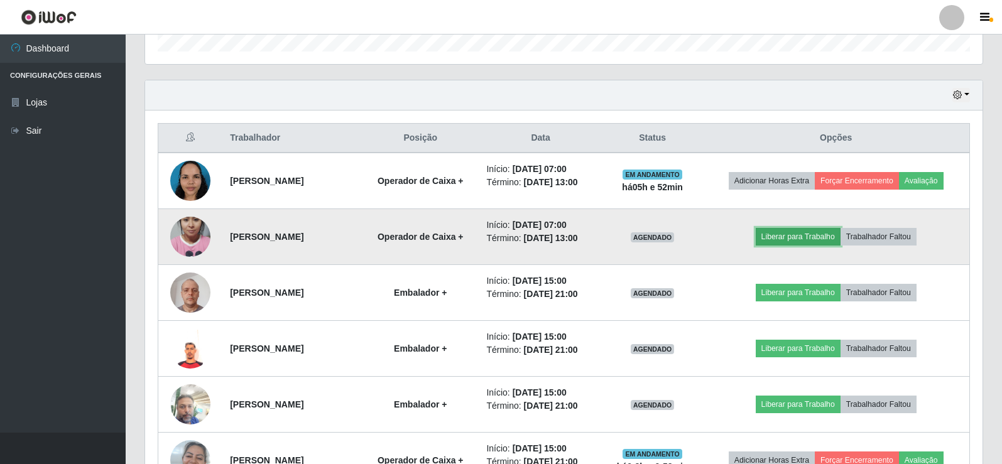
click at [803, 235] on button "Liberar para Trabalho" at bounding box center [798, 237] width 85 height 18
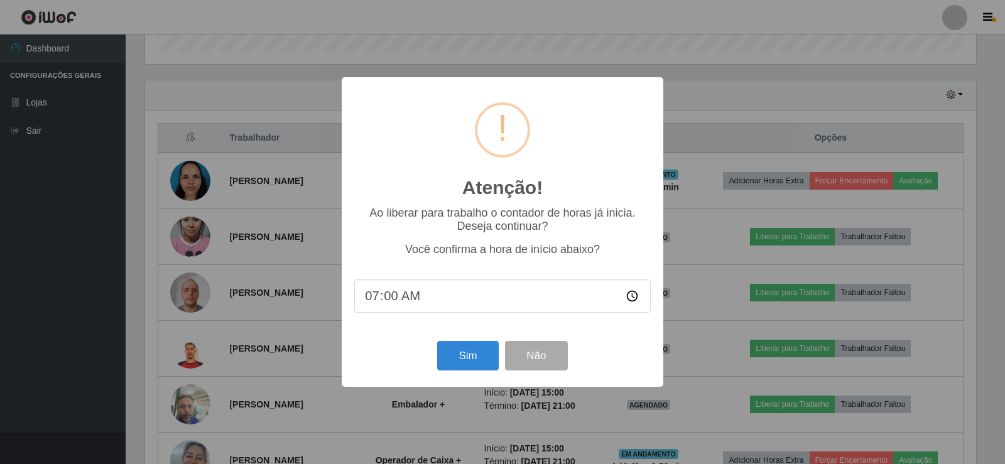
click at [384, 297] on input "07:00" at bounding box center [502, 296] width 296 height 33
click at [470, 356] on button "Sim" at bounding box center [467, 356] width 61 height 30
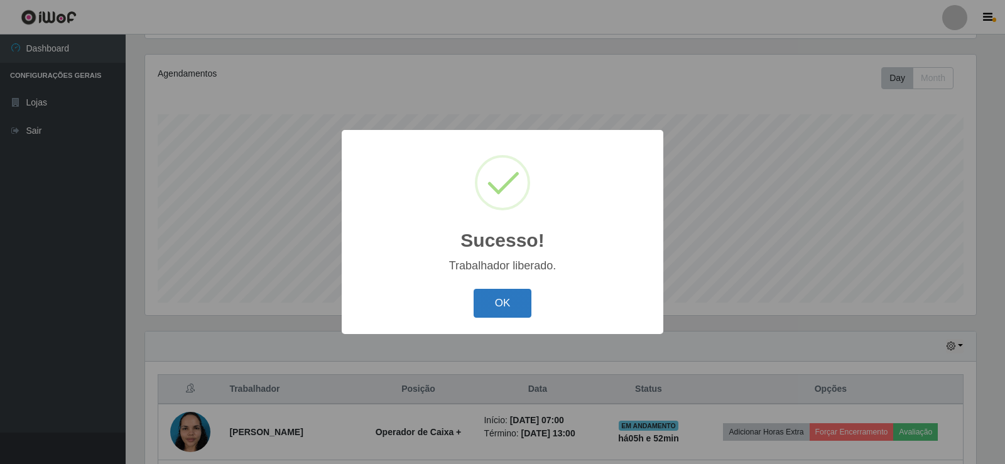
click at [497, 298] on button "OK" at bounding box center [503, 304] width 58 height 30
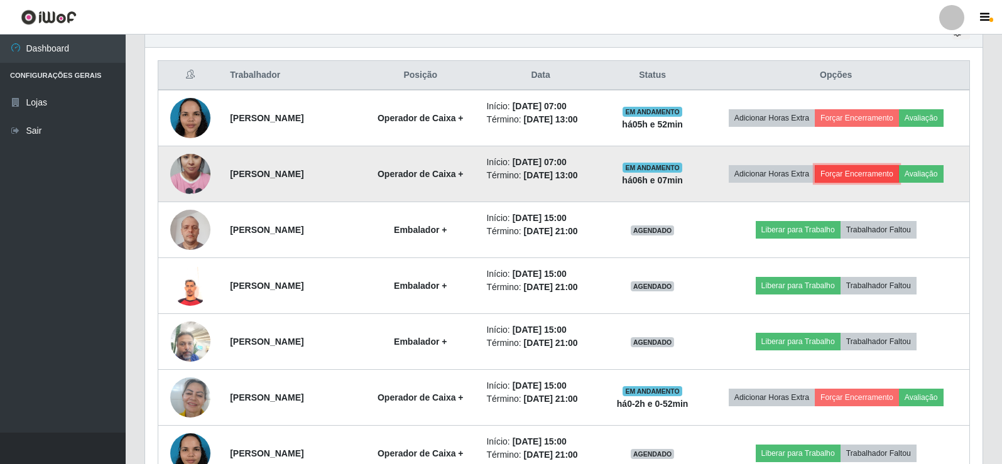
click at [867, 169] on button "Forçar Encerramento" at bounding box center [857, 174] width 84 height 18
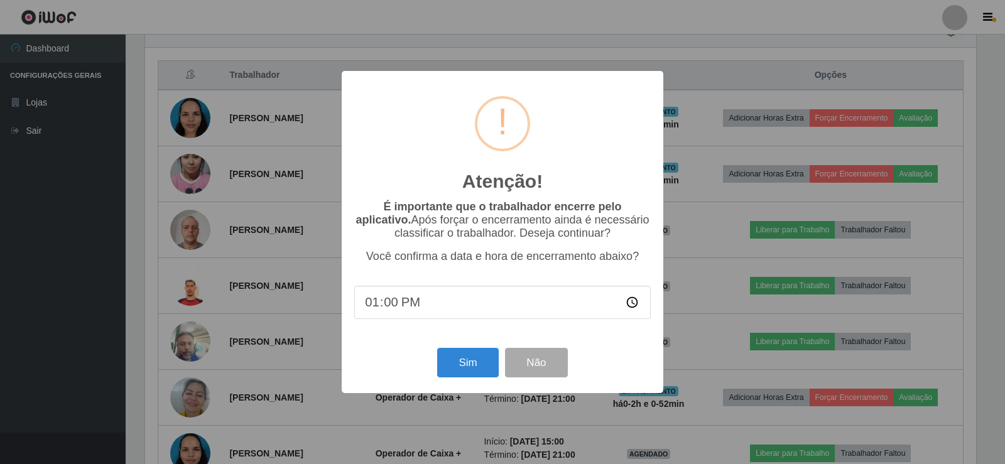
click at [389, 305] on input "13:00" at bounding box center [502, 302] width 296 height 33
click at [474, 362] on button "Sim" at bounding box center [467, 363] width 61 height 30
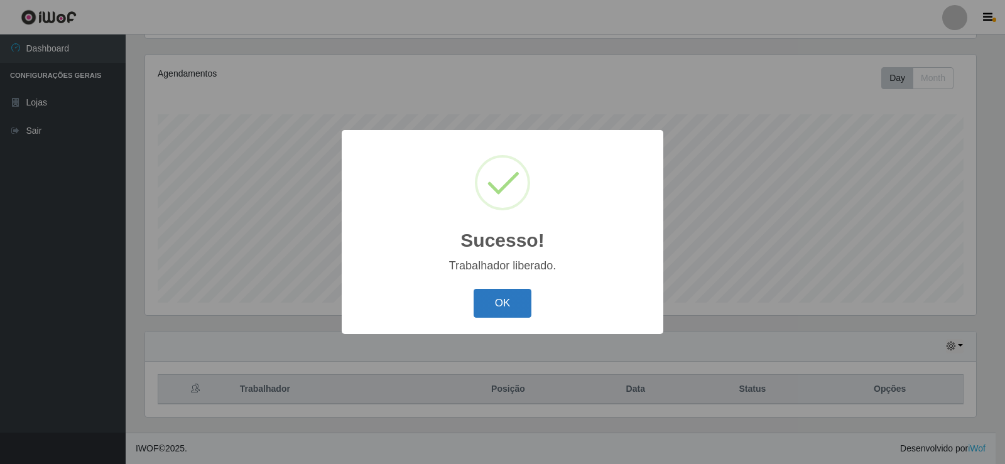
click at [512, 310] on button "OK" at bounding box center [503, 304] width 58 height 30
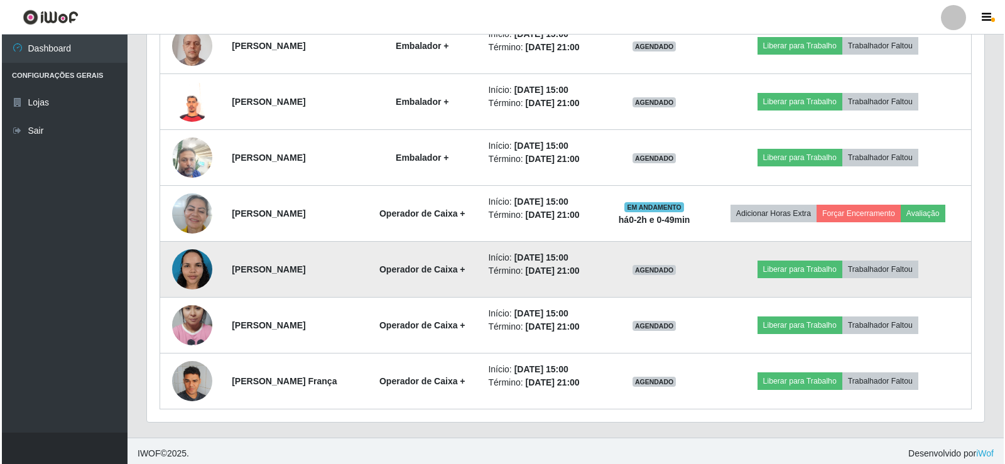
scroll to position [594, 0]
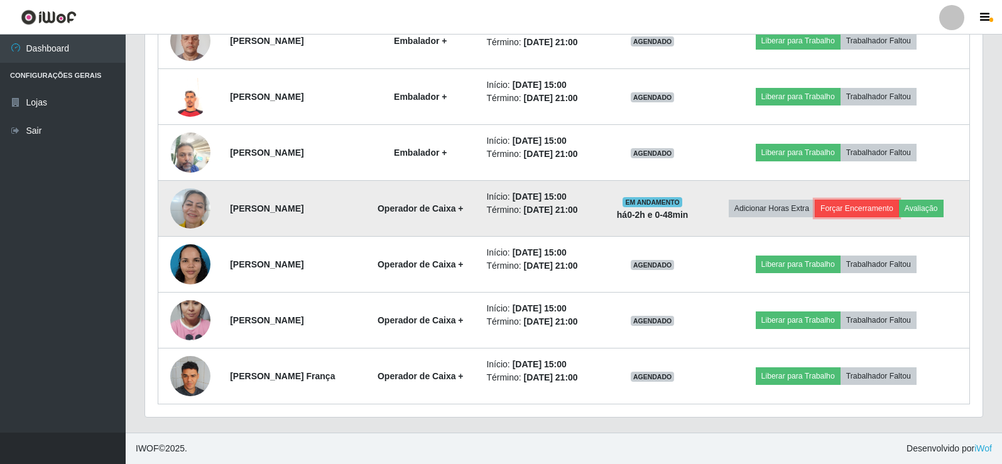
click at [856, 207] on button "Forçar Encerramento" at bounding box center [857, 209] width 84 height 18
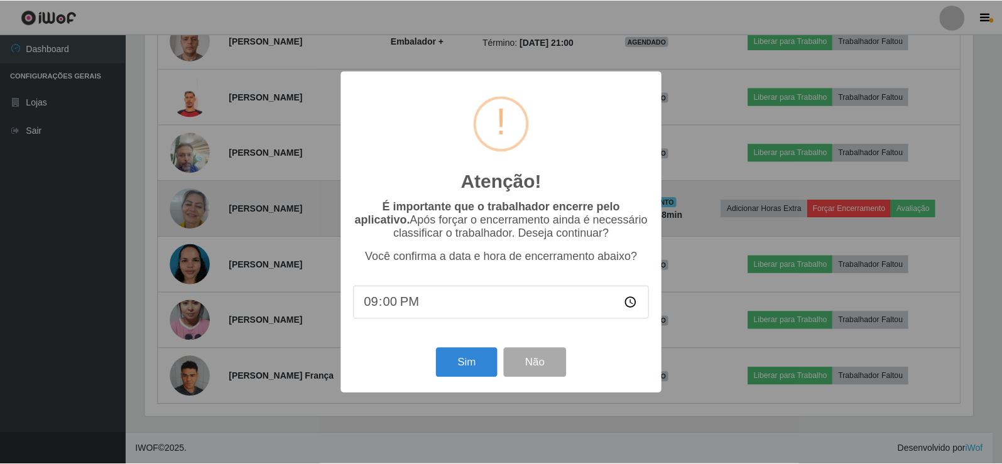
scroll to position [261, 831]
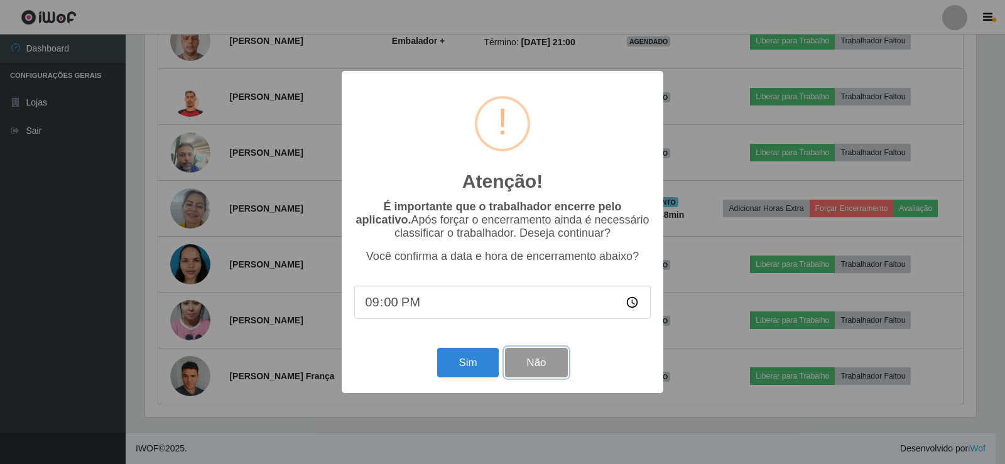
click at [531, 361] on button "Não" at bounding box center [536, 363] width 62 height 30
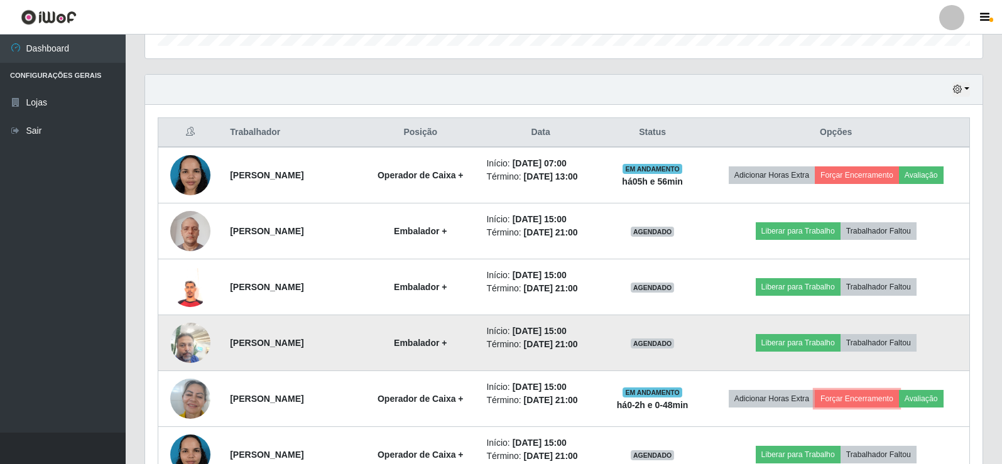
scroll to position [405, 0]
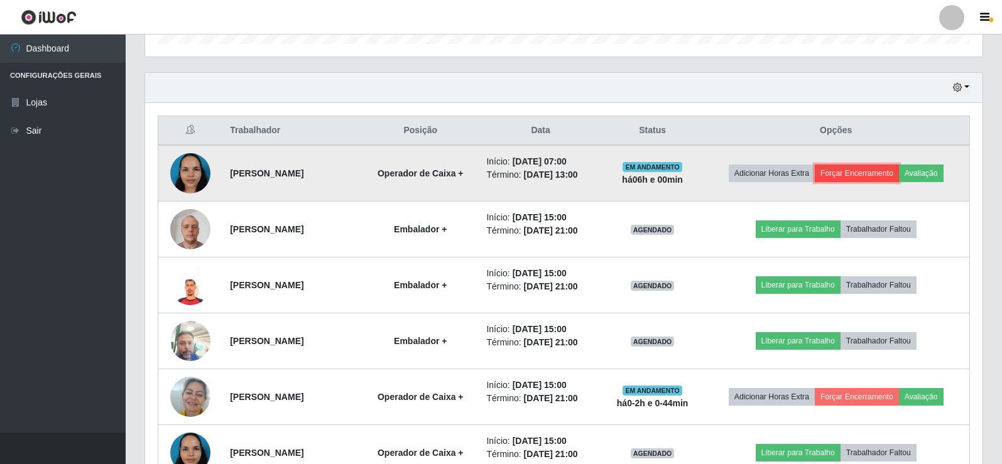
click at [849, 170] on button "Forçar Encerramento" at bounding box center [857, 174] width 84 height 18
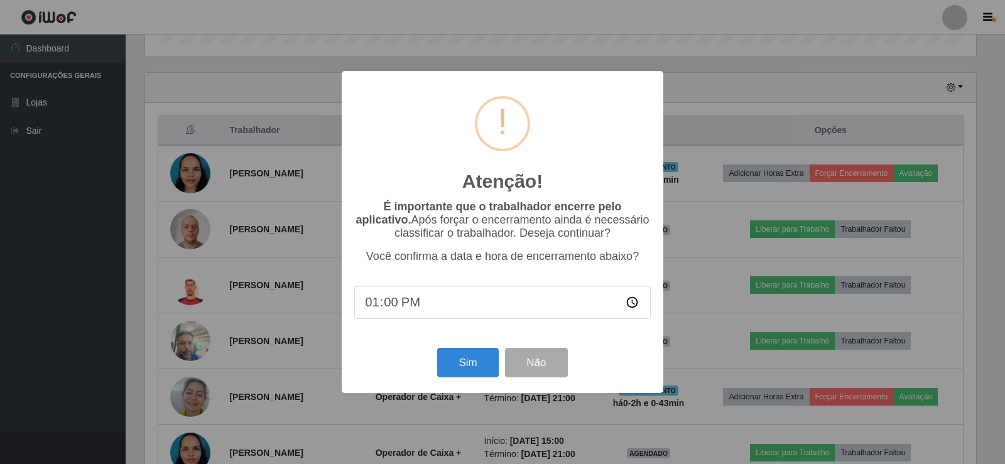
click at [385, 303] on input "13:00" at bounding box center [502, 302] width 296 height 33
type input "13:16"
click at [469, 368] on button "Sim" at bounding box center [467, 363] width 61 height 30
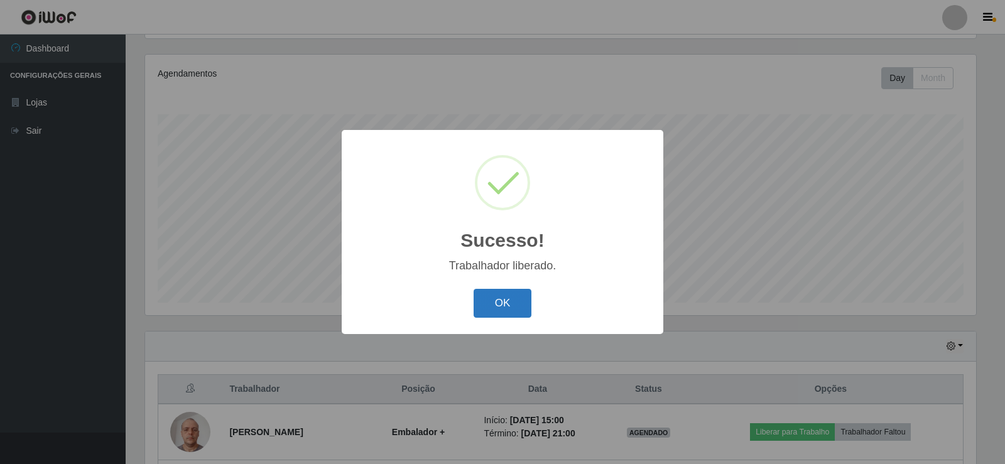
drag, startPoint x: 503, startPoint y: 307, endPoint x: 515, endPoint y: 298, distance: 15.2
click at [515, 298] on button "OK" at bounding box center [503, 304] width 58 height 30
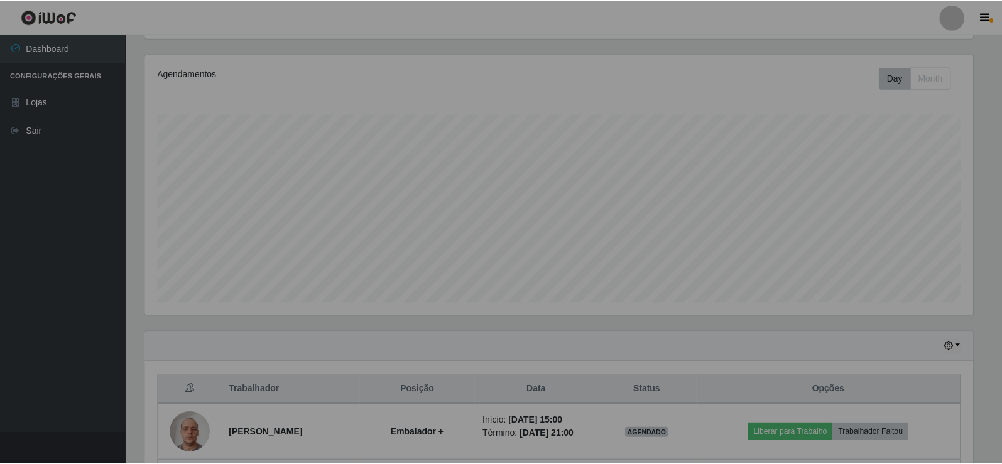
scroll to position [261, 837]
